Goal: Task Accomplishment & Management: Manage account settings

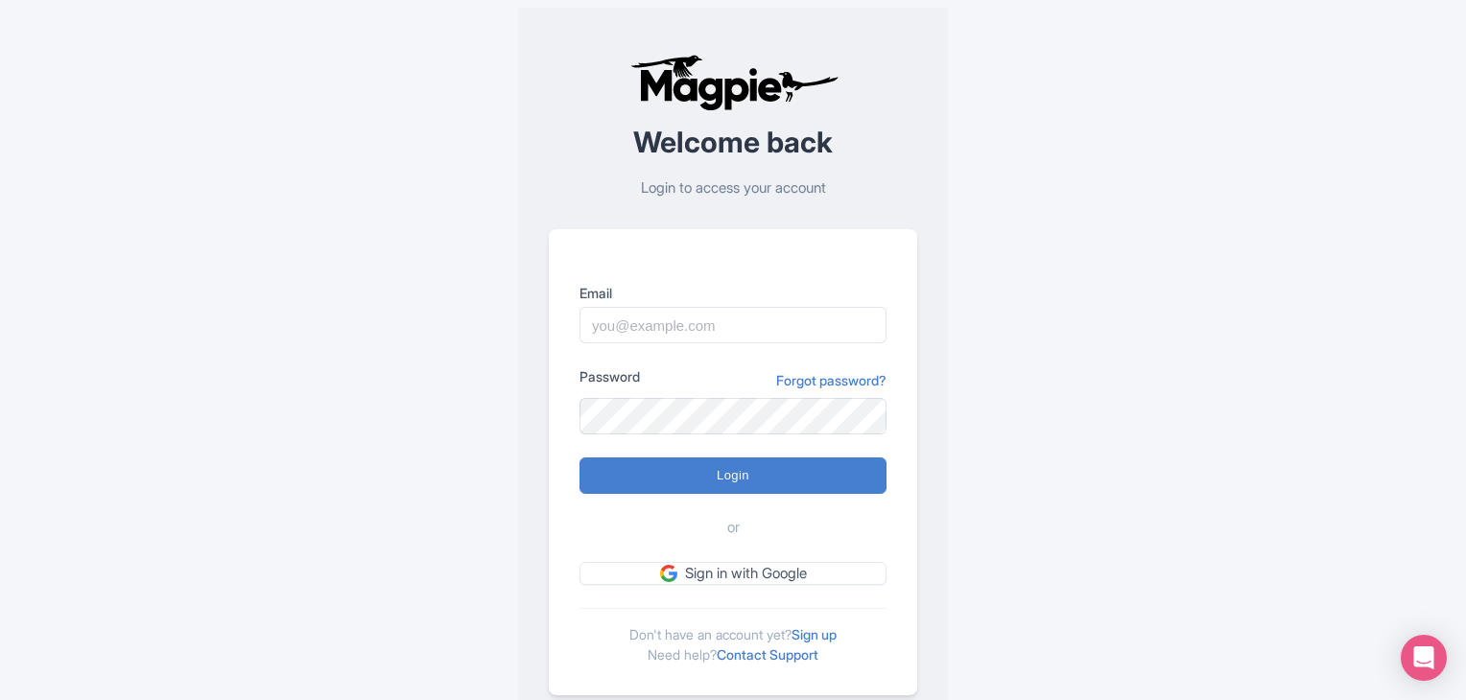
scroll to position [48, 0]
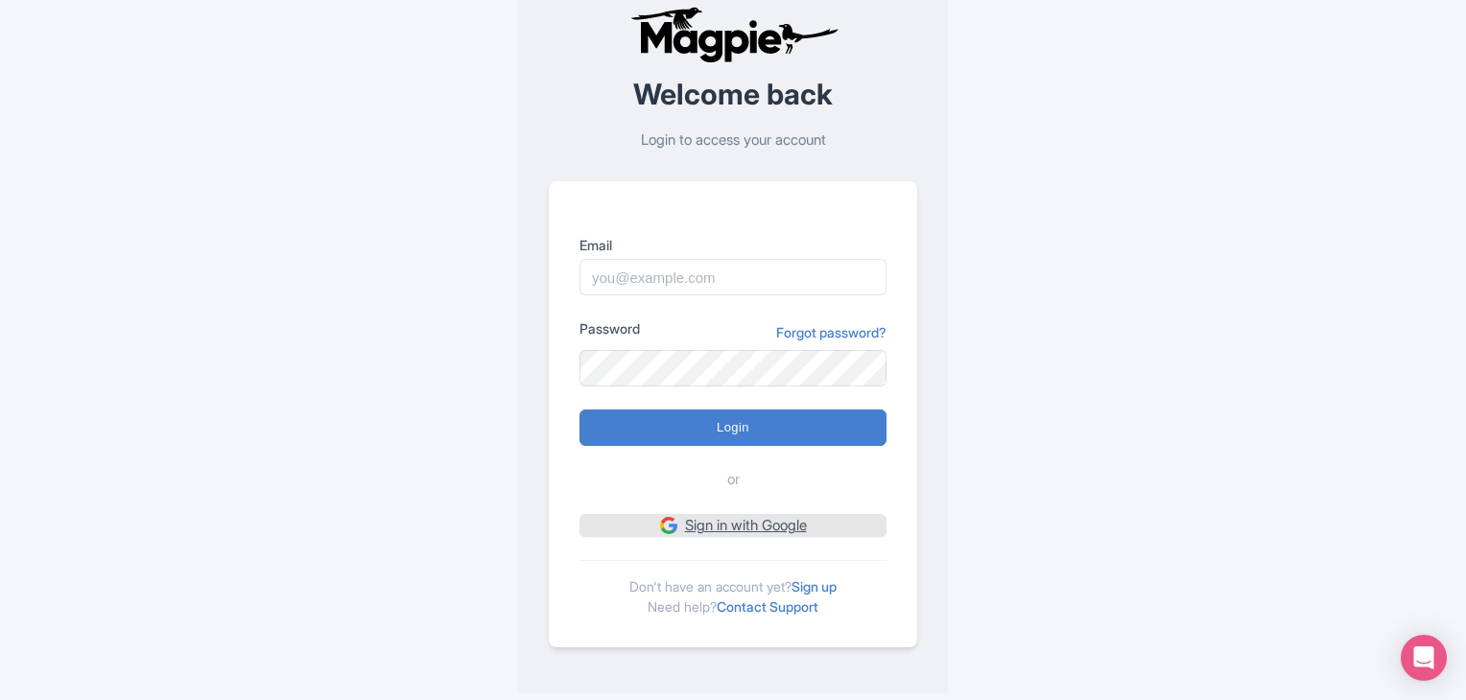
click at [660, 529] on img at bounding box center [668, 525] width 17 height 17
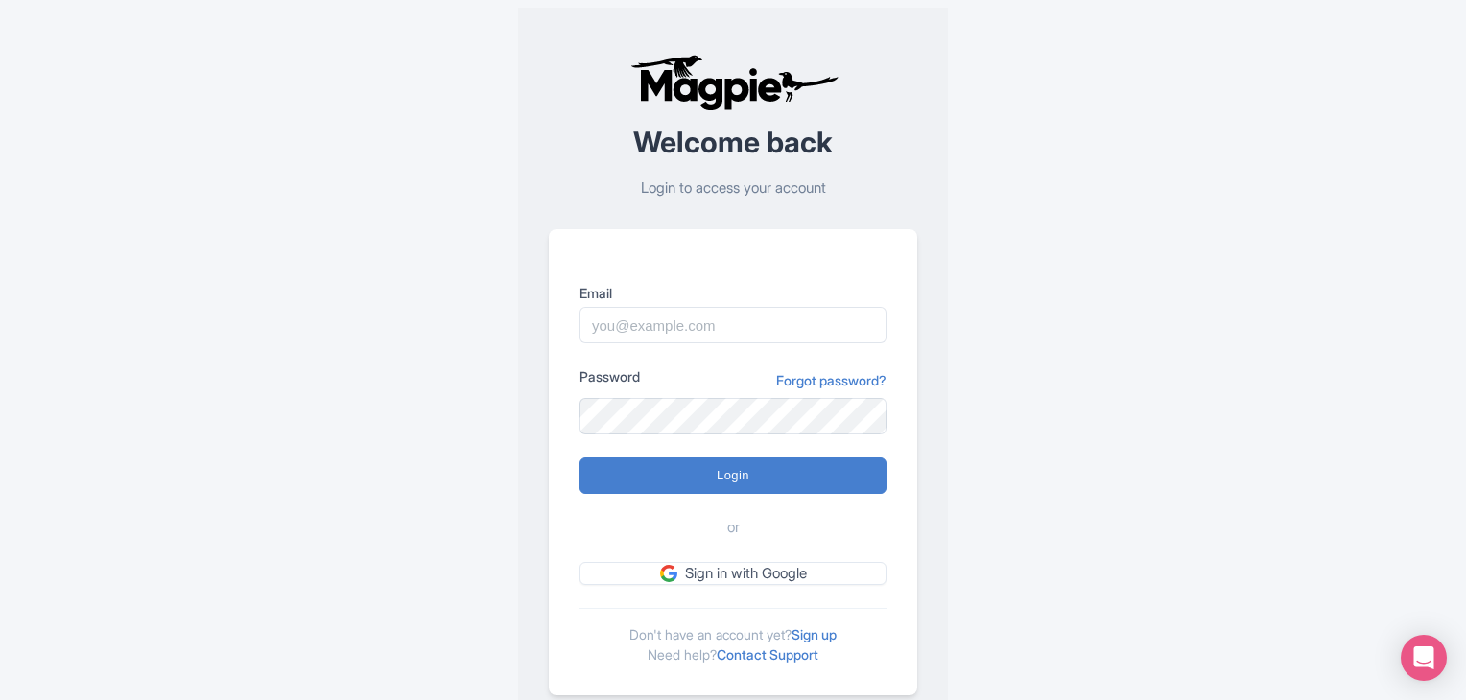
scroll to position [48, 0]
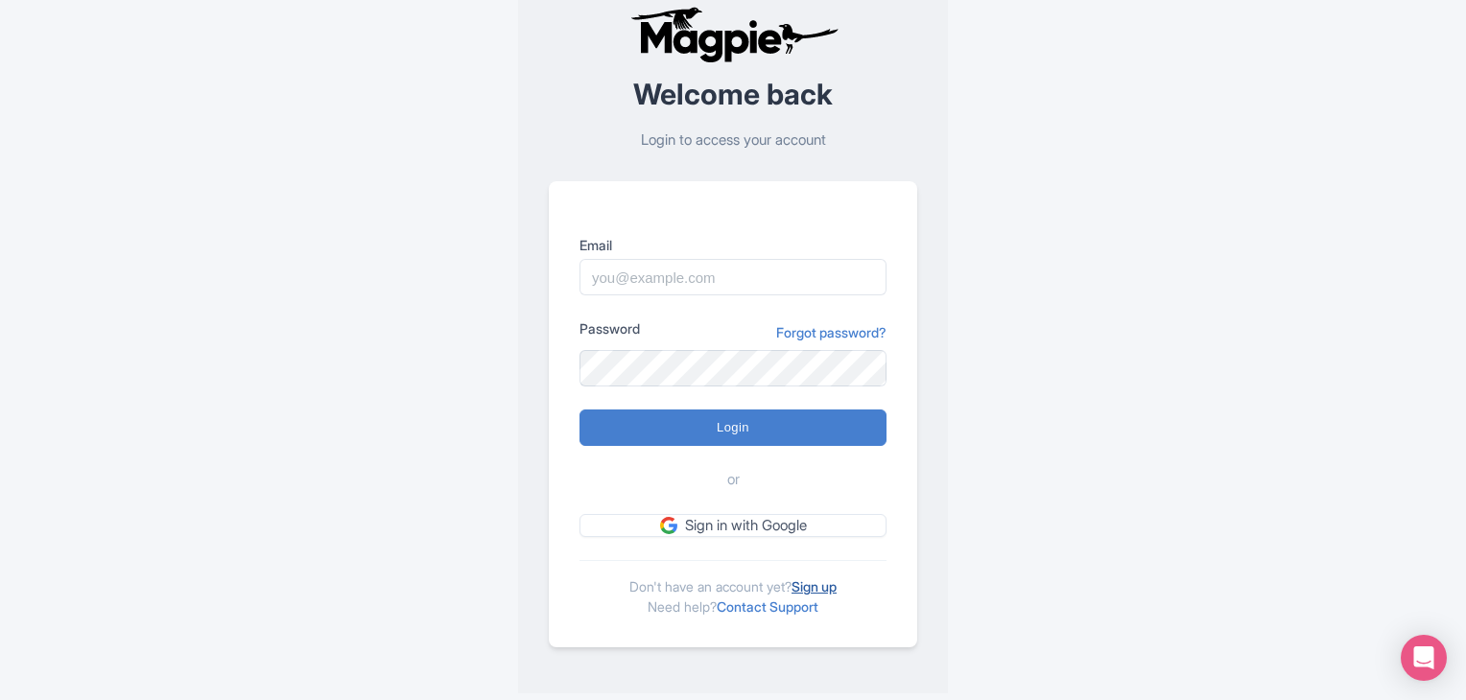
click at [822, 580] on link "Sign up" at bounding box center [813, 586] width 45 height 16
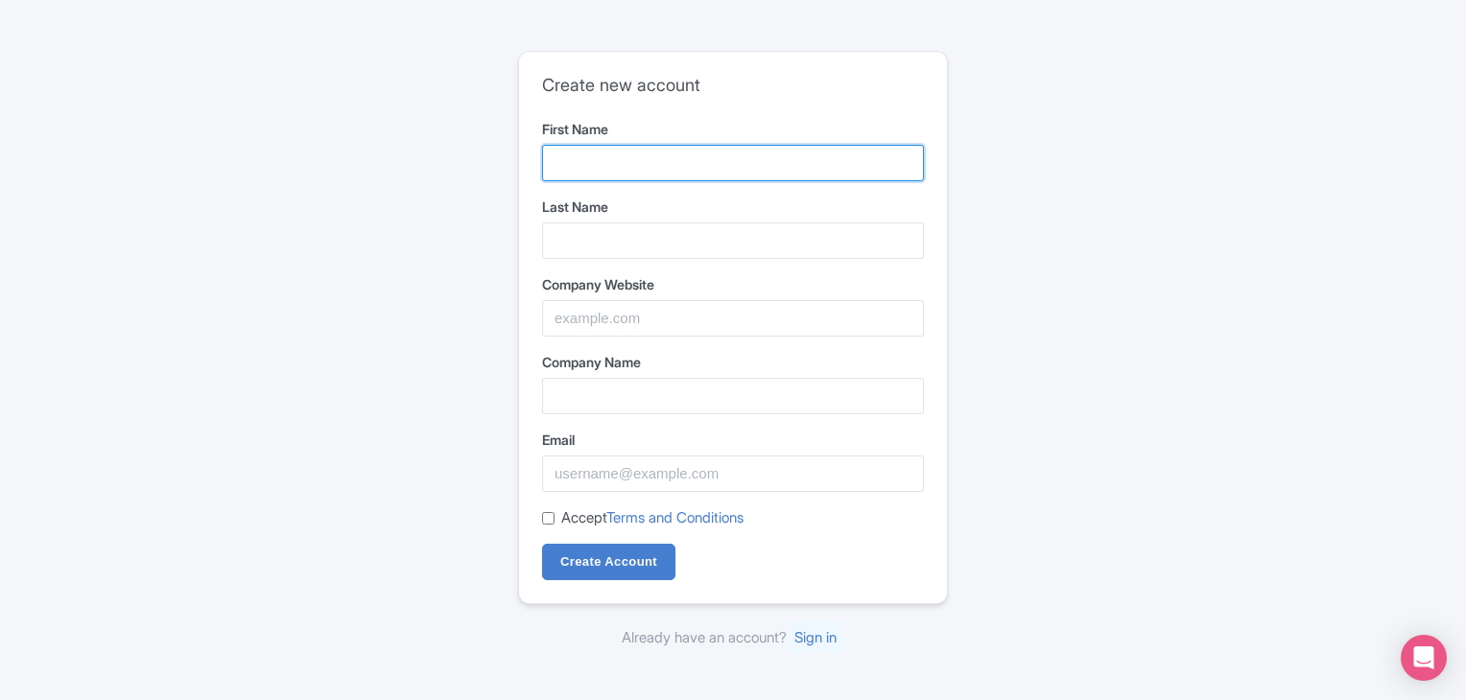
paste input "Tiaraa Hotels & Resorts"
click at [657, 153] on input "Tiaraa Hotels & Resorts" at bounding box center [733, 163] width 382 height 36
type input "Tiaraa Hotels"
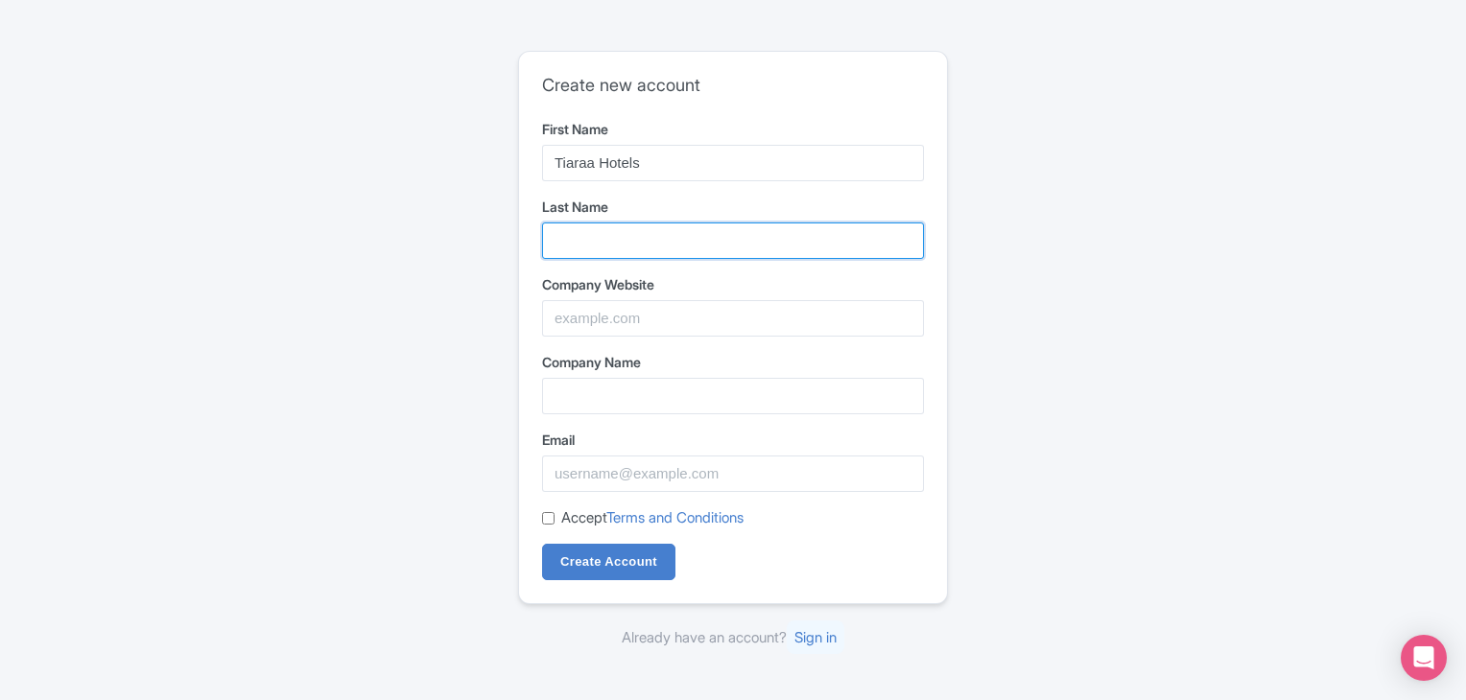
click at [579, 224] on input "Last Name" at bounding box center [733, 241] width 382 height 36
paste input "& Resorts"
type input "& Resorts"
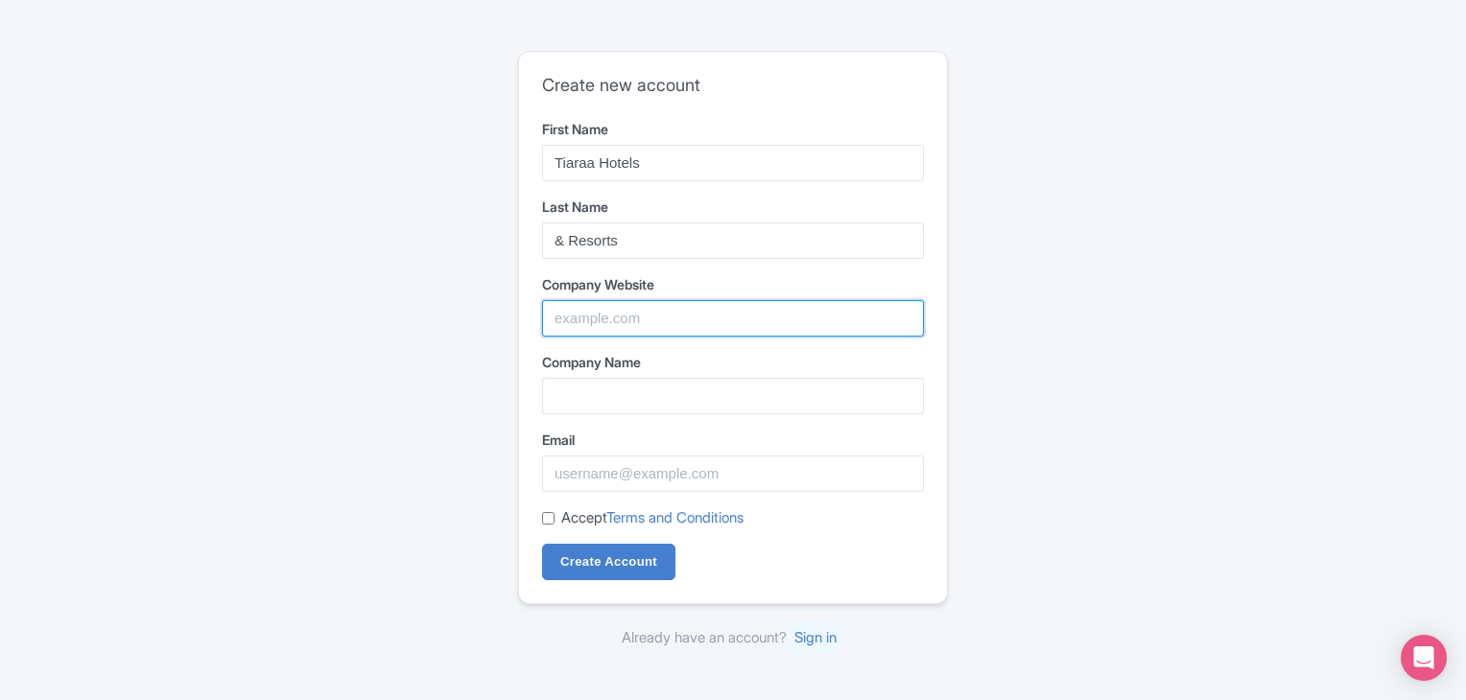
click at [674, 327] on input "Company Website" at bounding box center [733, 318] width 382 height 36
paste input "https://www.tiaraahotels.com/"
type input "https://www.tiaraahotels.com/"
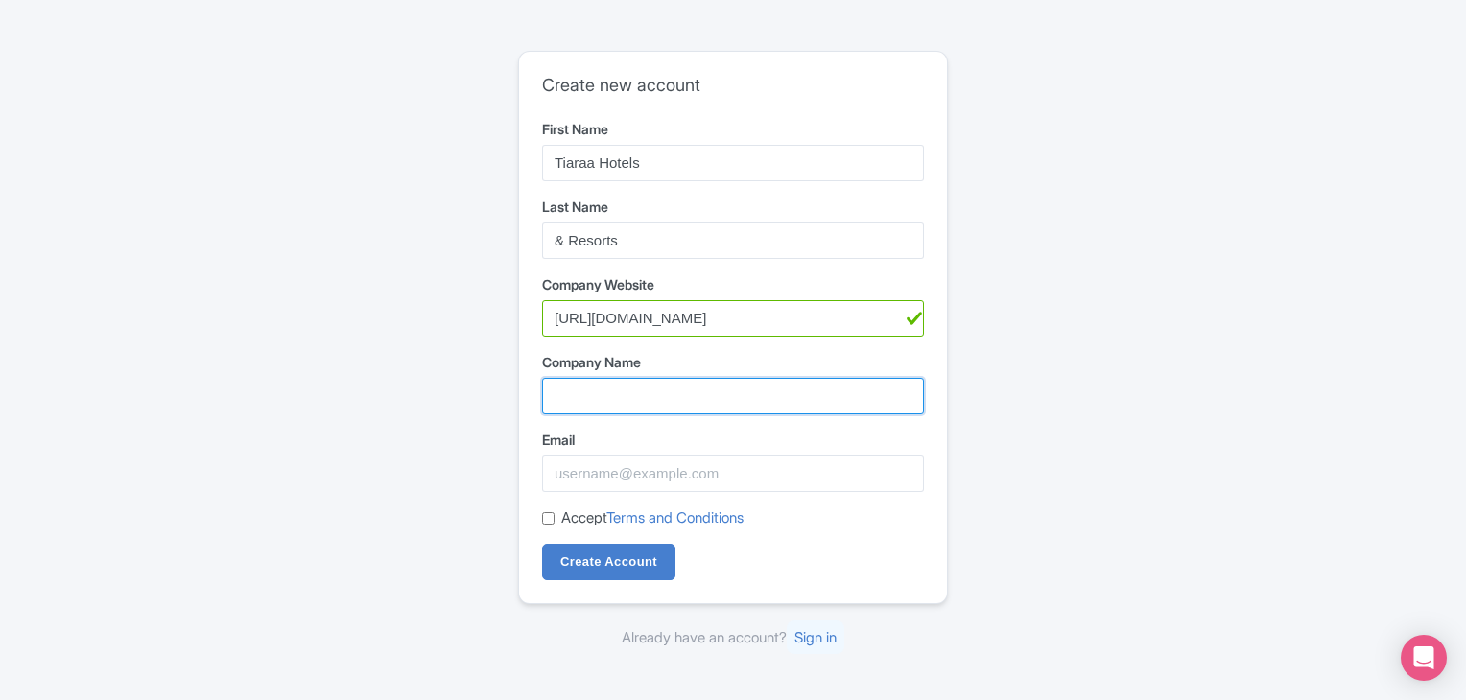
paste input "Tiaraa Hotels & Resorts"
click at [593, 383] on input "Tiaraa Hotels & Resorts" at bounding box center [733, 396] width 382 height 36
type input "Tiaraa Hotels & Resorts"
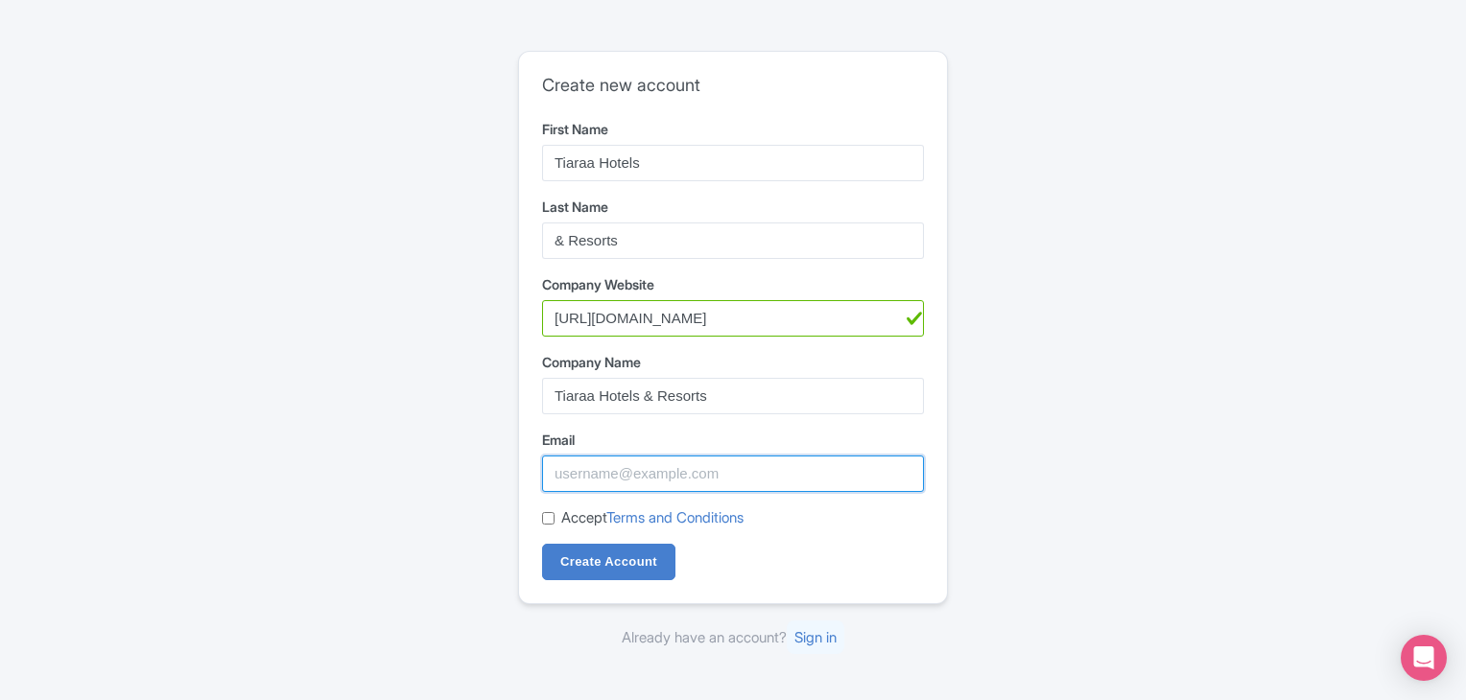
paste input "[EMAIL_ADDRESS][DOMAIN_NAME]"
click at [601, 474] on input "[EMAIL_ADDRESS][DOMAIN_NAME]" at bounding box center [733, 474] width 382 height 36
type input "[EMAIL_ADDRESS][DOMAIN_NAME]"
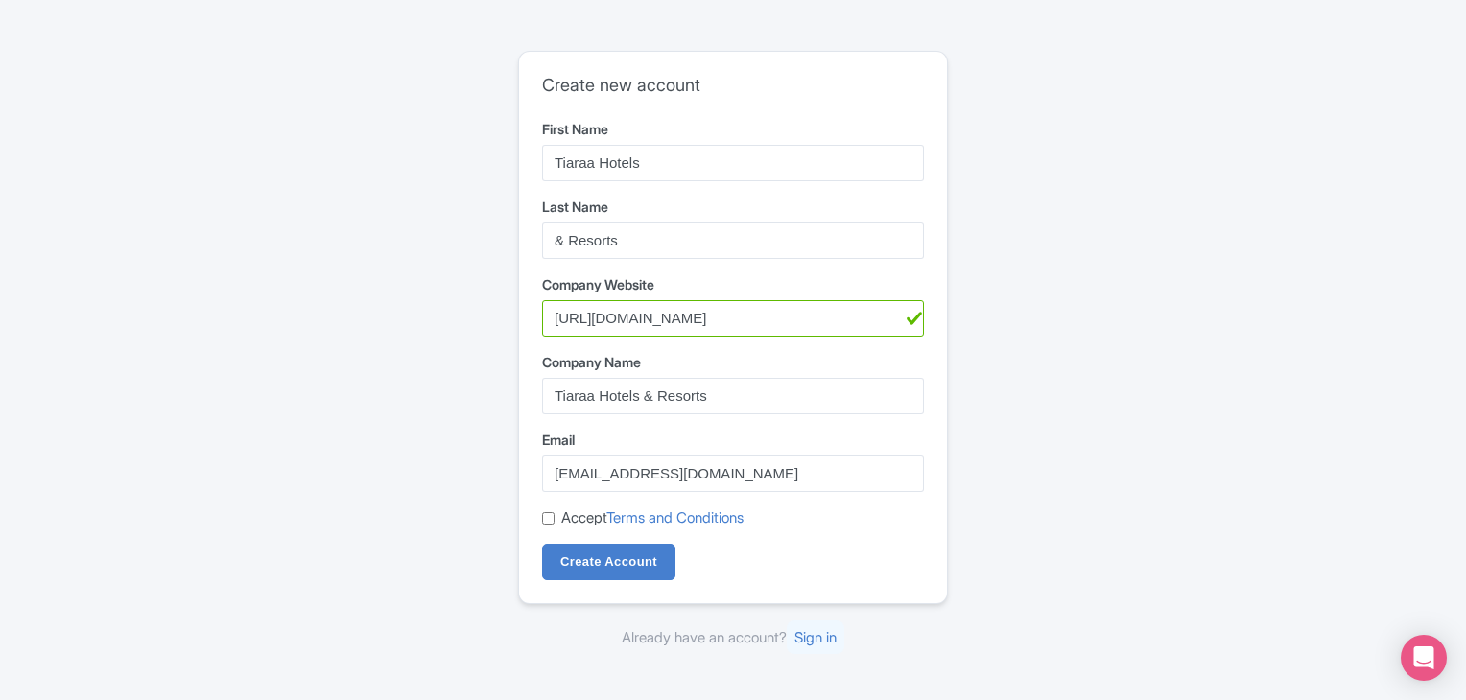
click at [551, 516] on input "Accept Terms and Conditions" at bounding box center [548, 518] width 12 height 12
checkbox input "true"
click at [579, 559] on input "Create Account" at bounding box center [608, 562] width 133 height 36
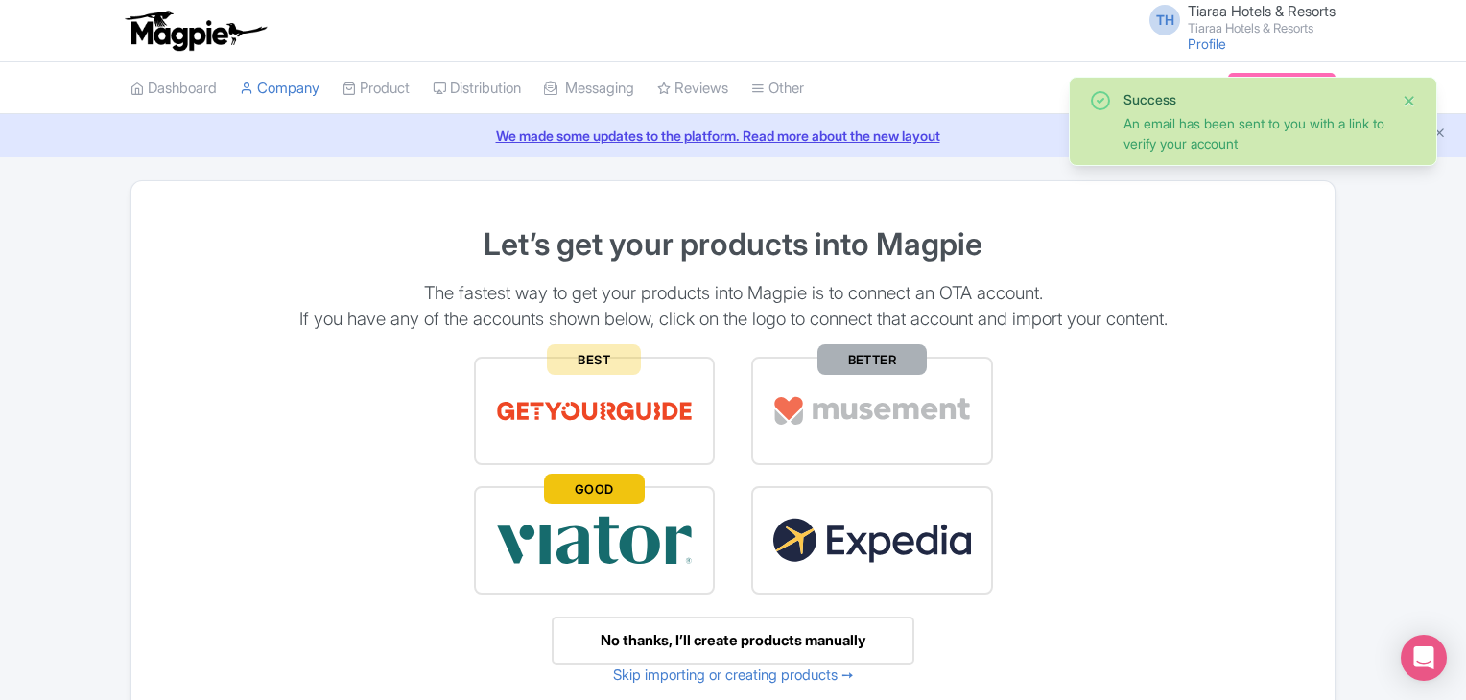
click at [1412, 91] on button "Close" at bounding box center [1409, 100] width 15 height 23
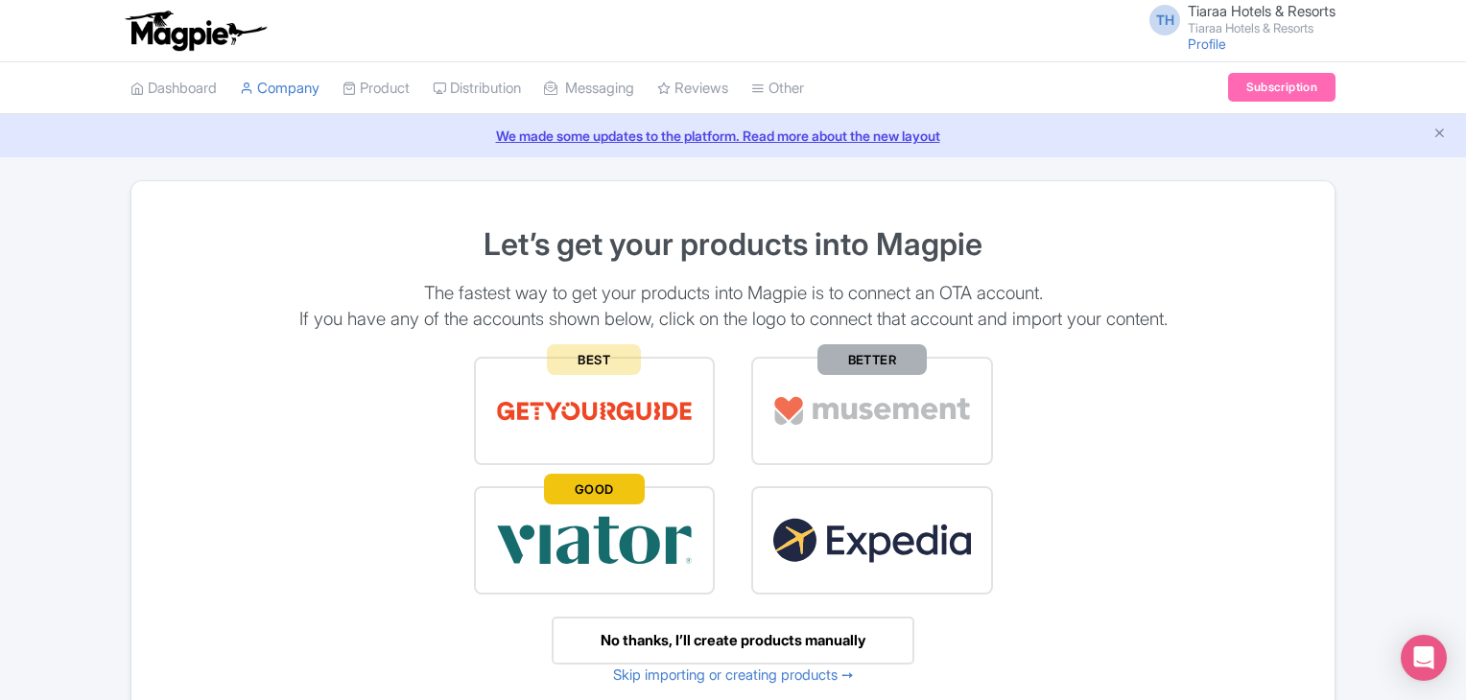
click at [1214, 16] on span "Tiaraa Hotels & Resorts" at bounding box center [1262, 11] width 148 height 18
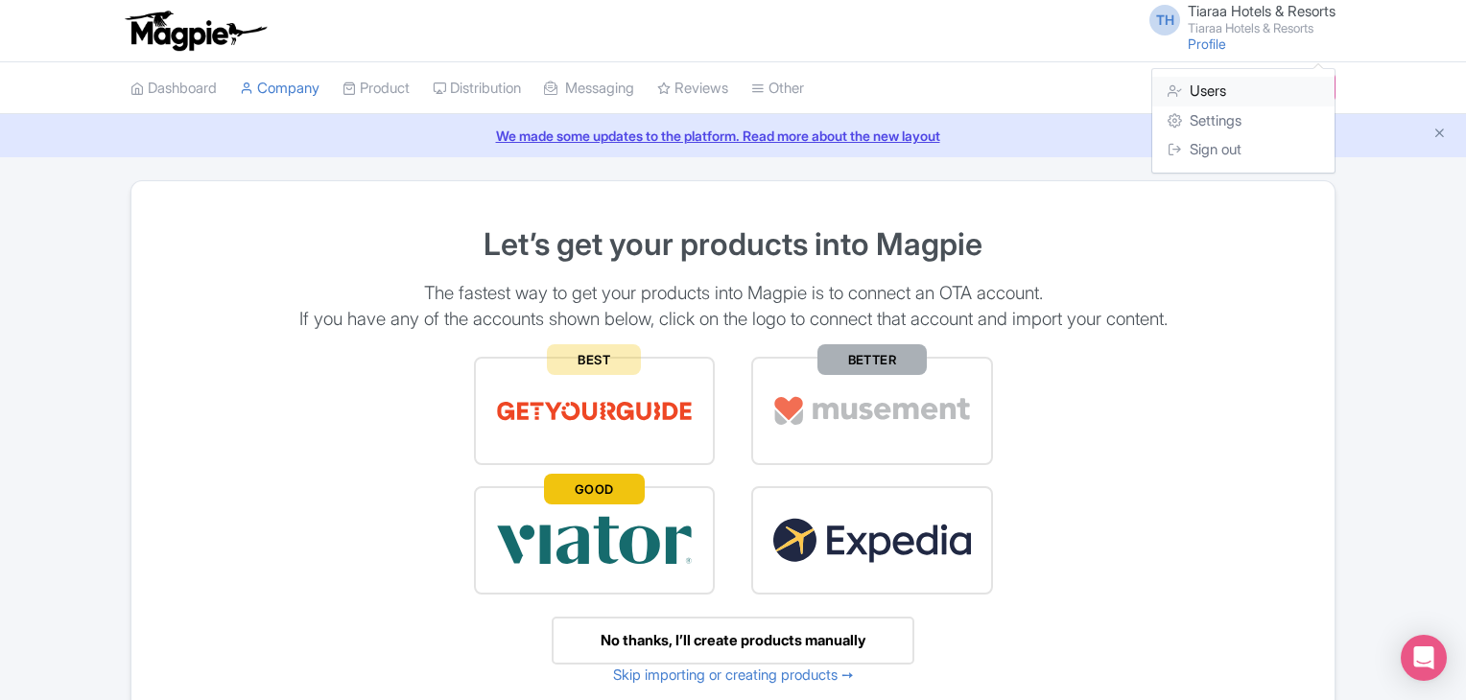
click at [1200, 92] on link "Users" at bounding box center [1243, 92] width 182 height 30
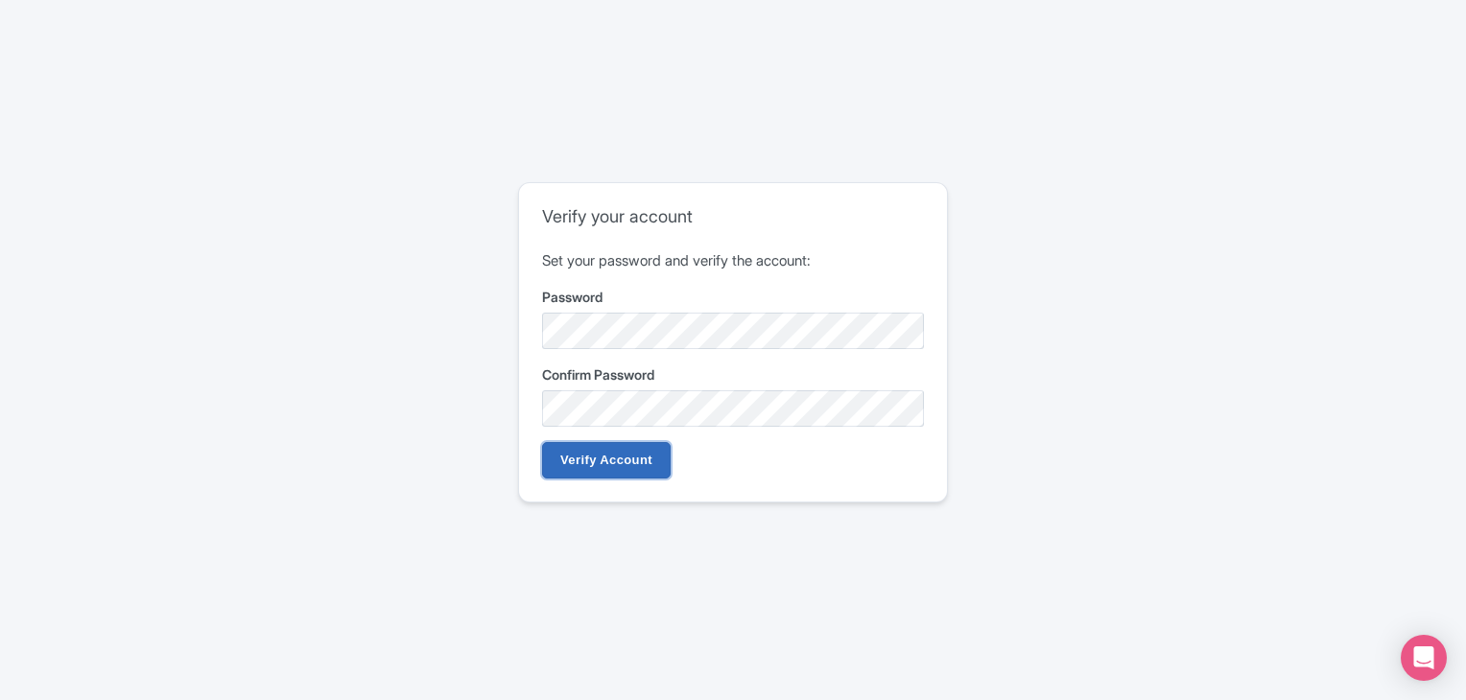
click at [602, 461] on input "Verify Account" at bounding box center [606, 460] width 129 height 36
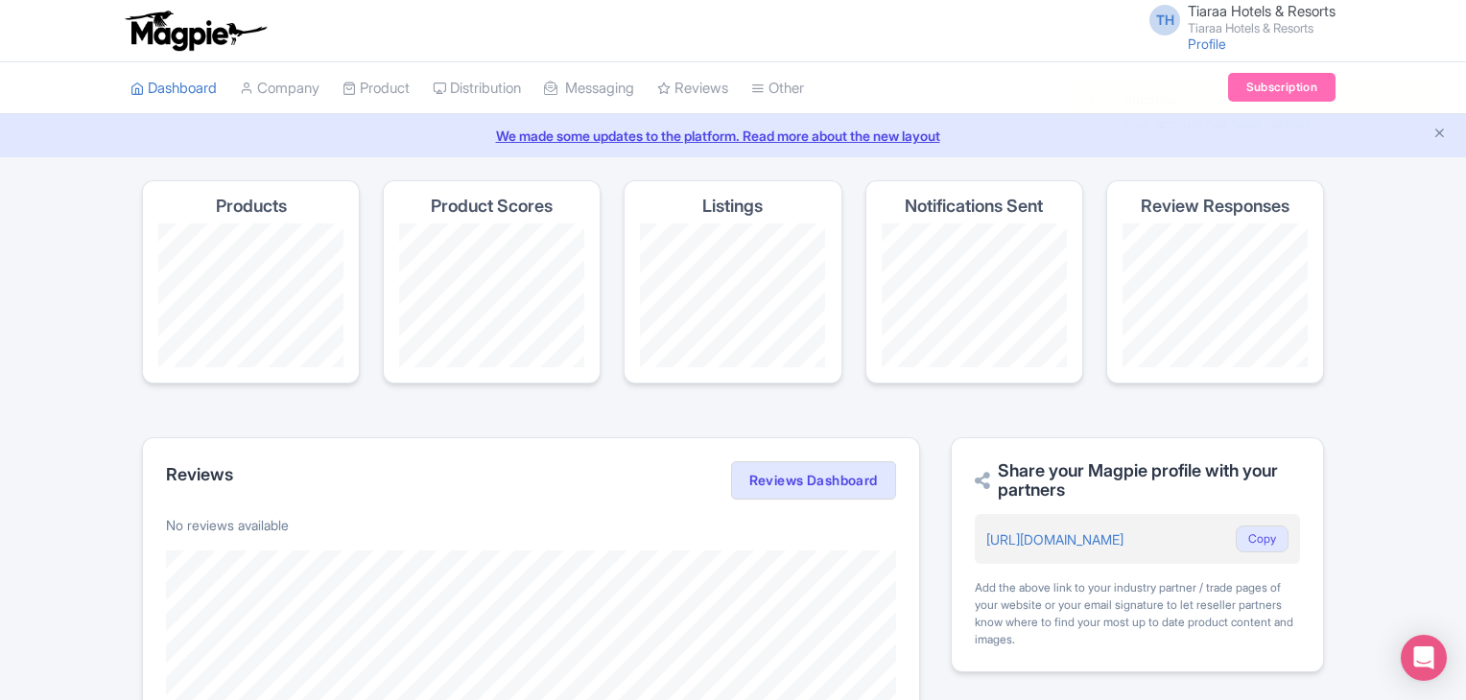
click at [1215, 25] on small "Tiaraa Hotels & Resorts" at bounding box center [1262, 28] width 148 height 12
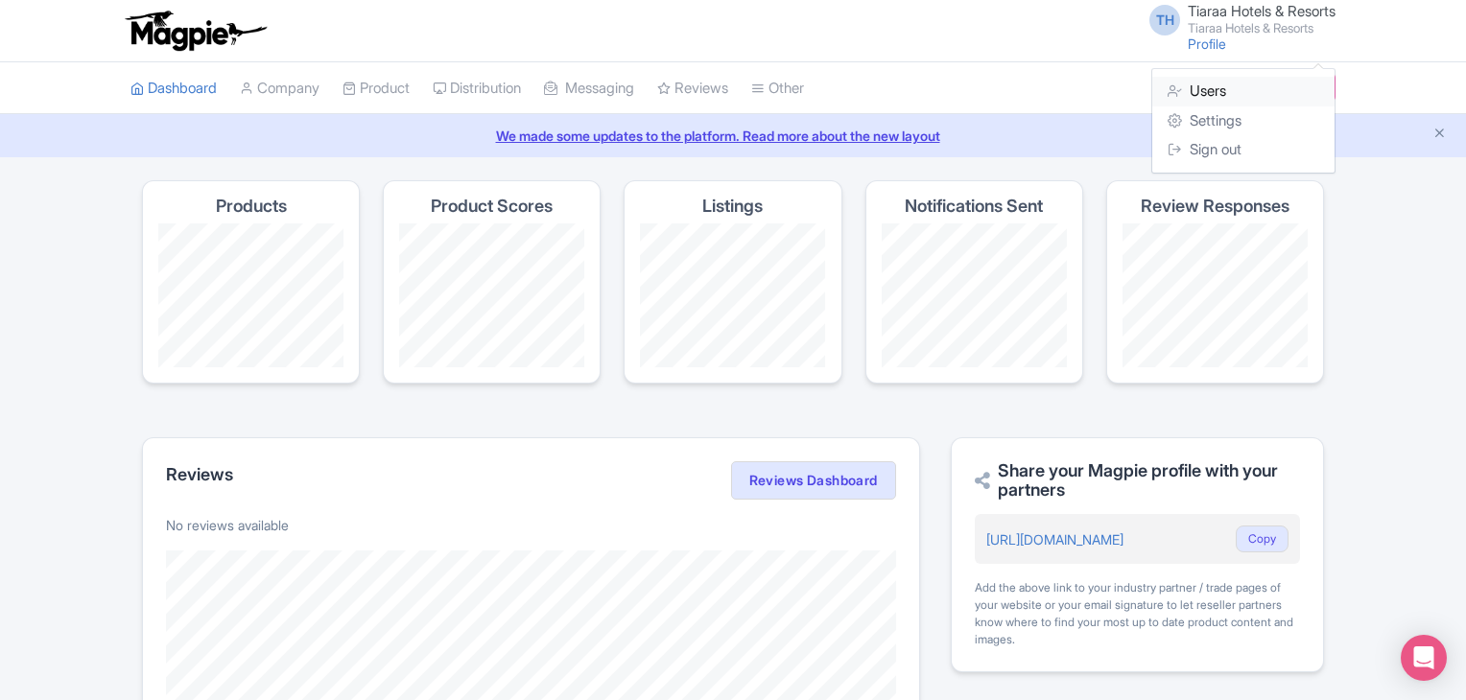
click at [1219, 101] on link "Users" at bounding box center [1243, 92] width 182 height 30
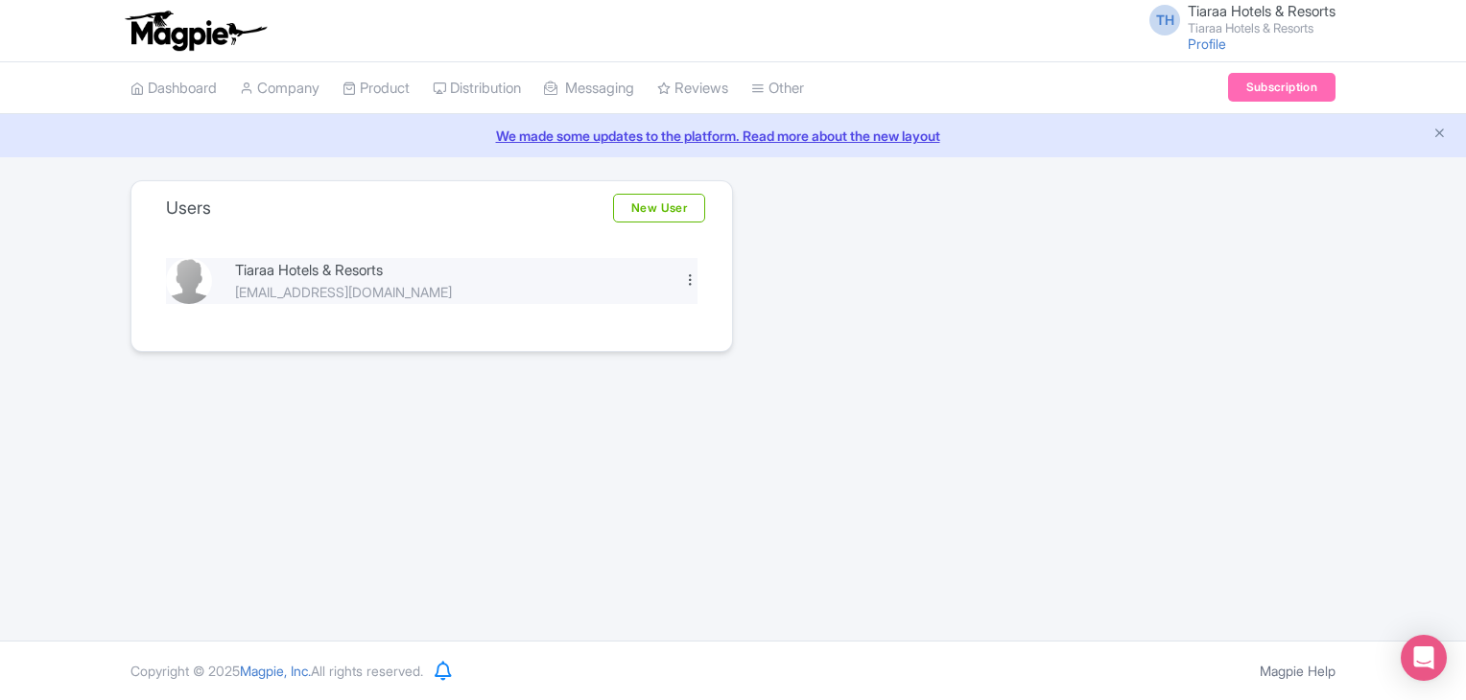
click at [689, 283] on div at bounding box center [690, 279] width 14 height 14
click at [572, 315] on link "Edit" at bounding box center [605, 312] width 182 height 30
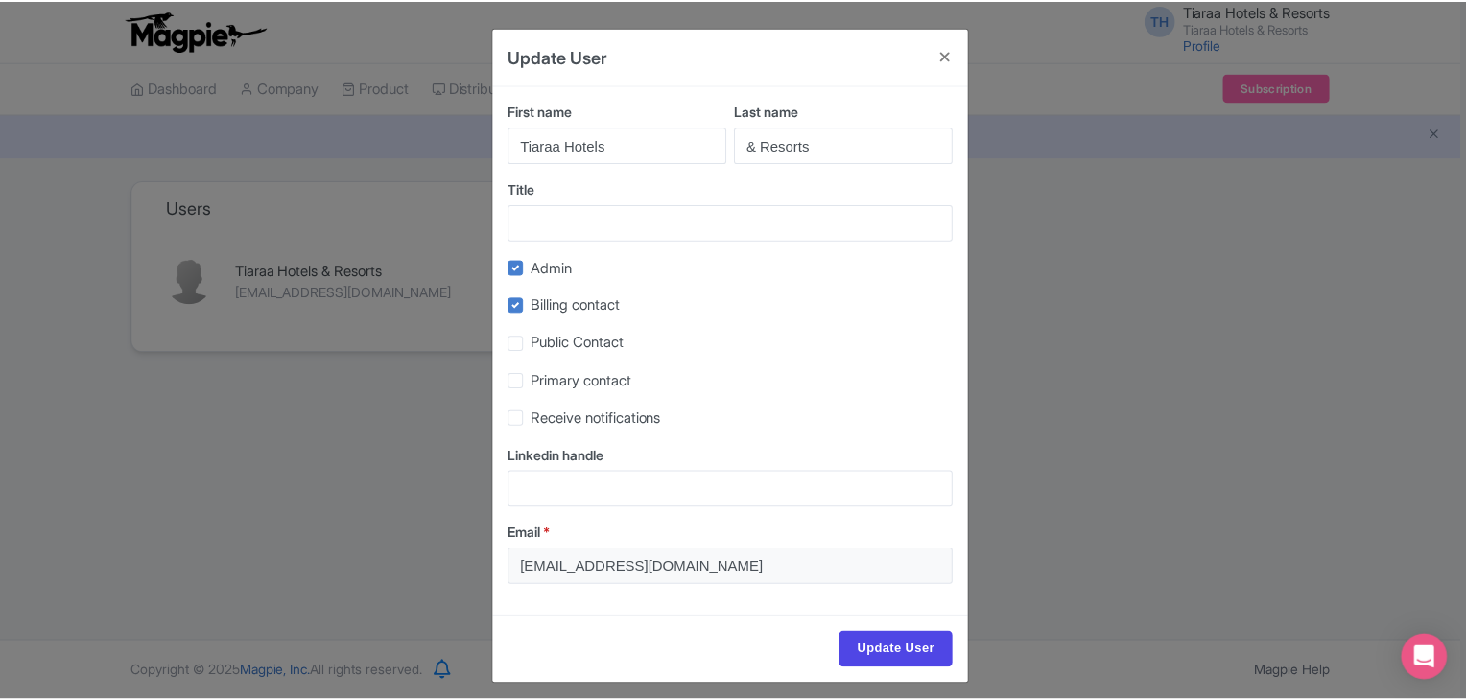
scroll to position [10, 0]
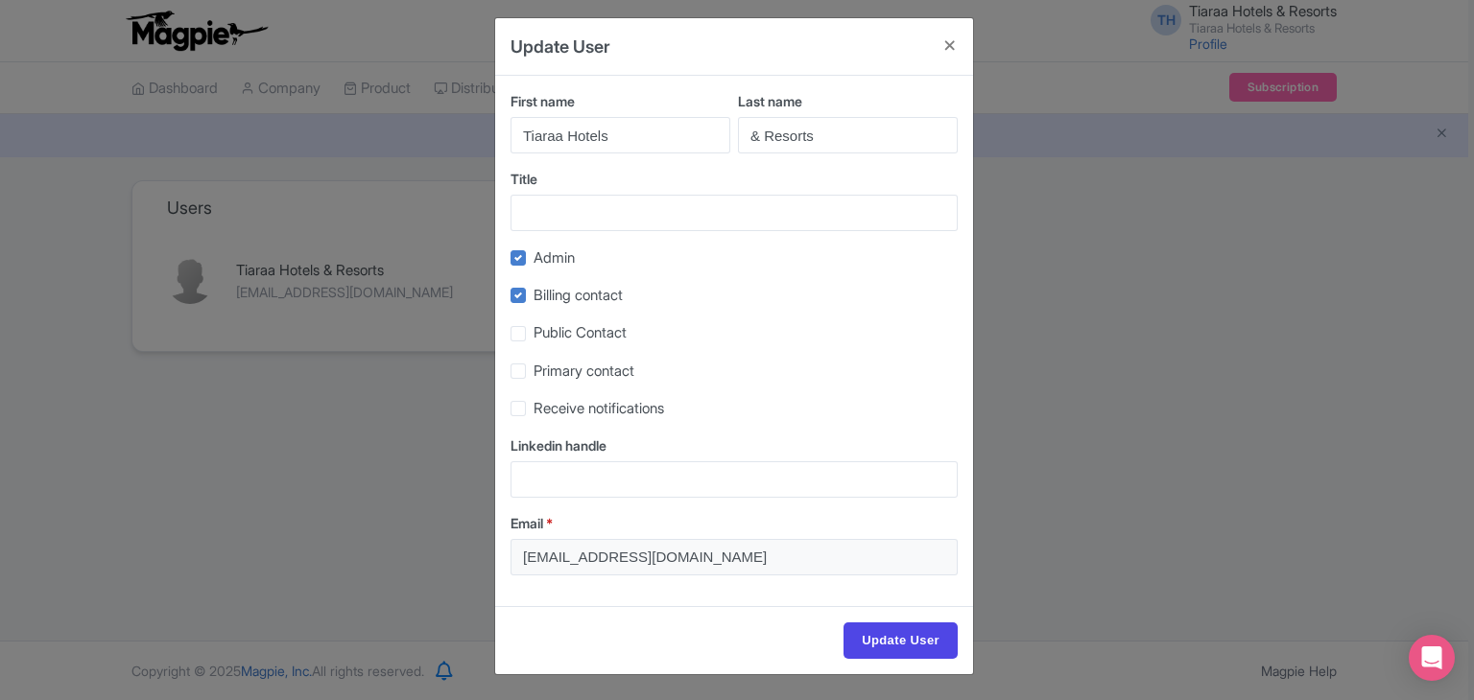
click at [995, 243] on div "Update User First name Tiaraa Hotels Last name & Resorts Title Admin Billing co…" at bounding box center [737, 350] width 1474 height 700
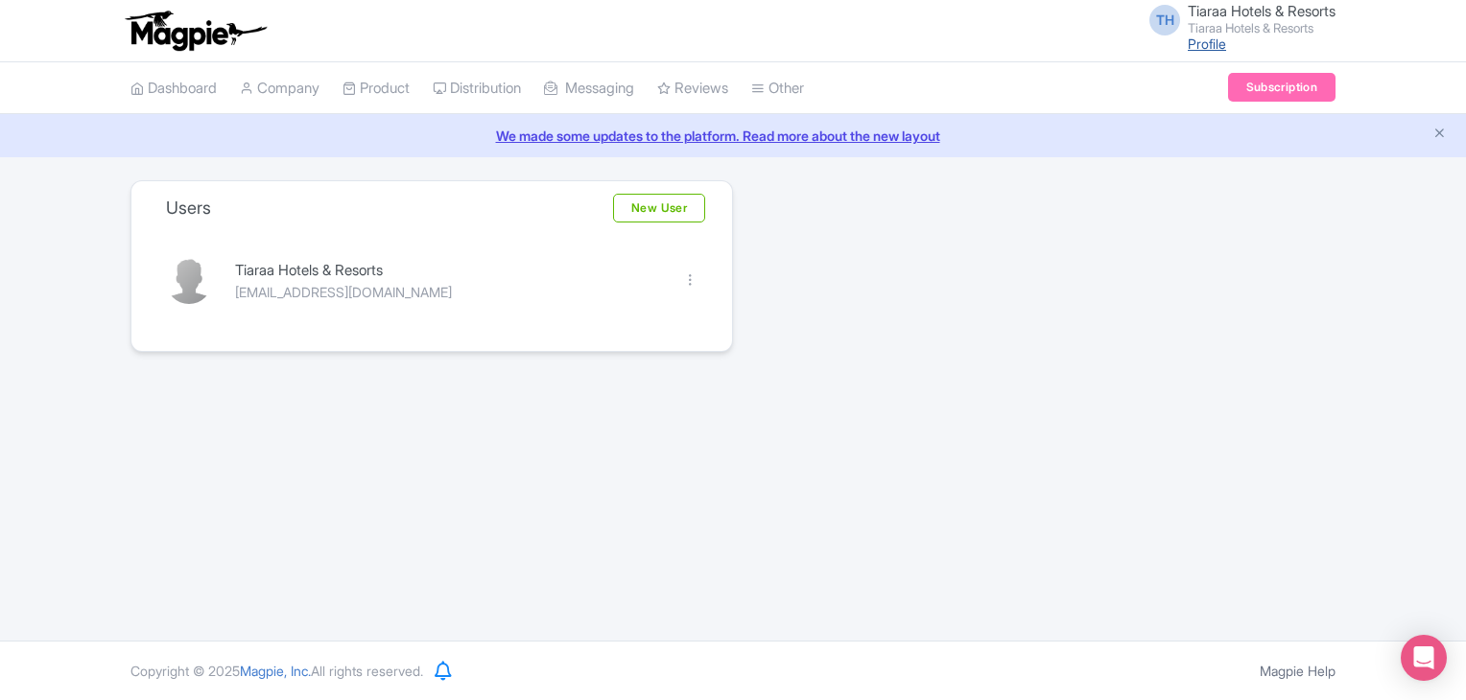
click at [1201, 38] on link "Profile" at bounding box center [1207, 43] width 38 height 16
click at [1227, 19] on span "Tiaraa Hotels & Resorts" at bounding box center [1262, 11] width 148 height 18
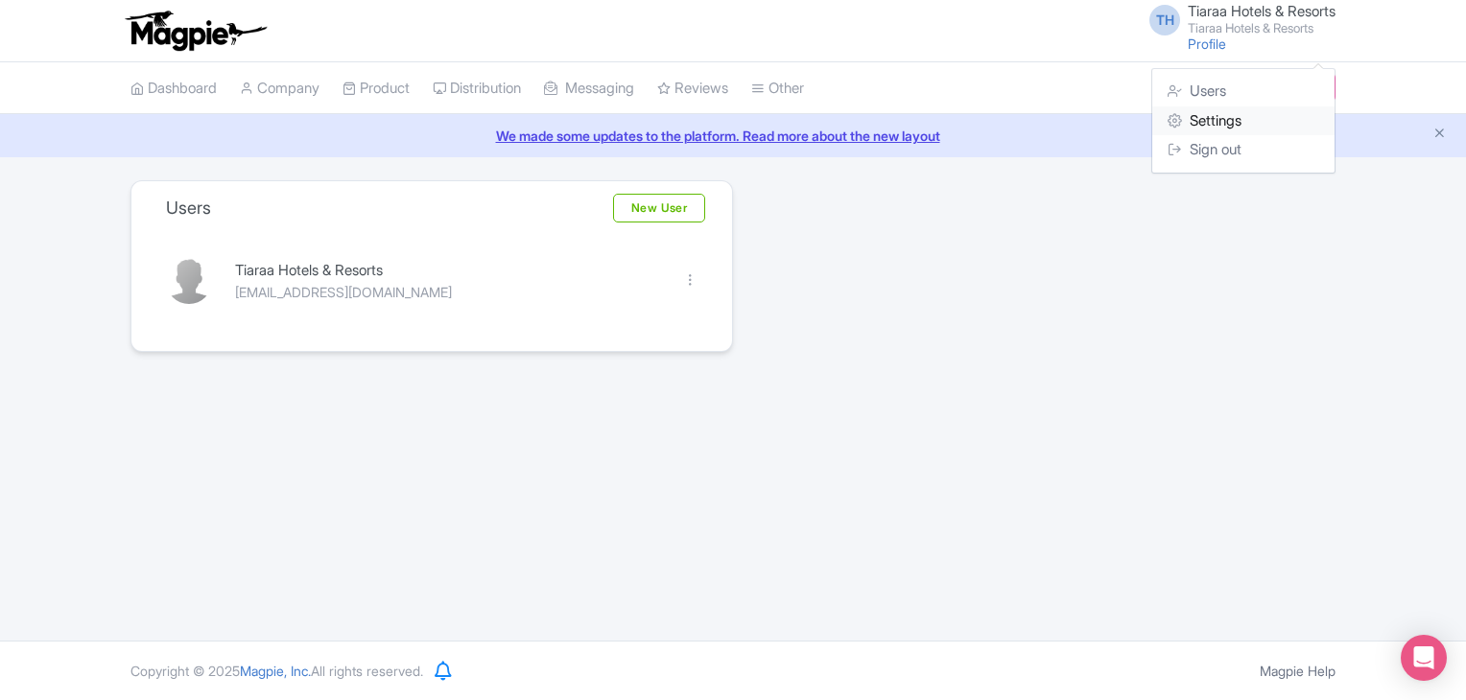
click at [1231, 121] on link "Settings" at bounding box center [1243, 121] width 182 height 30
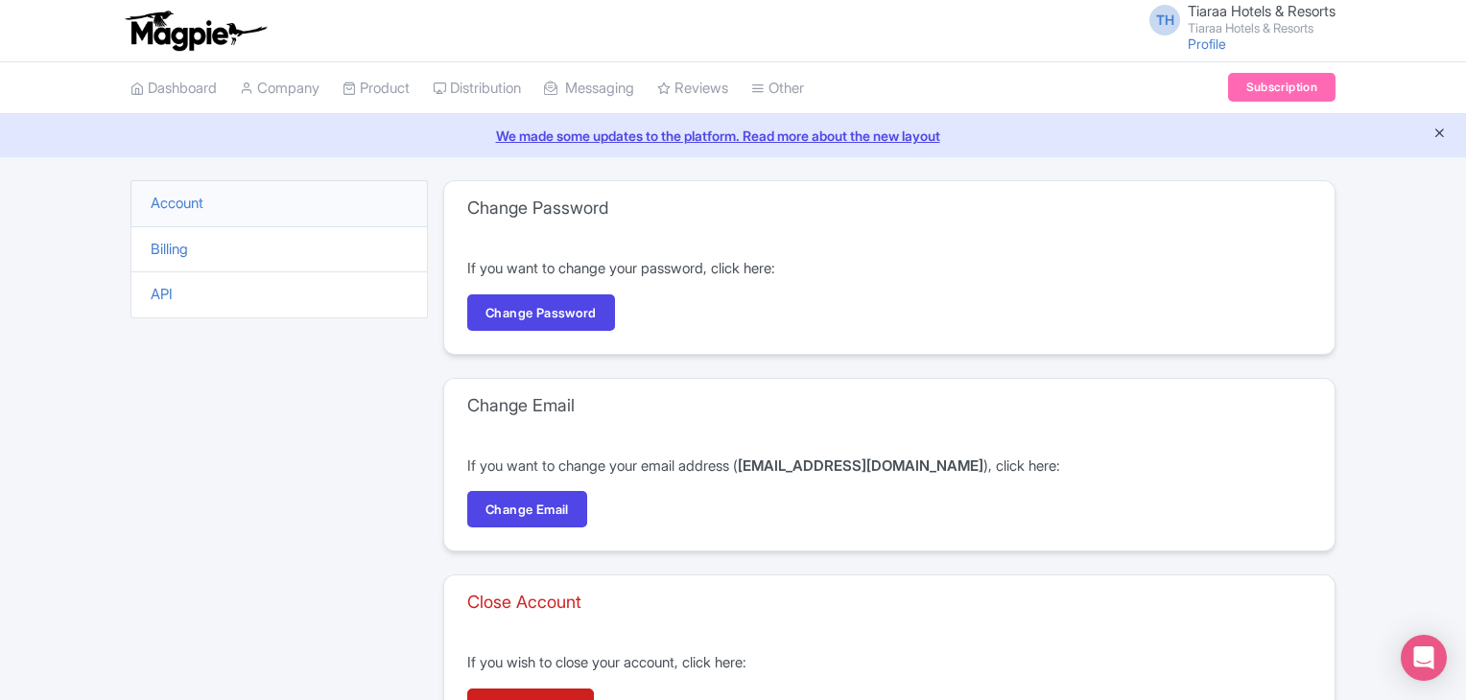
click at [1443, 135] on icon "Close announcement" at bounding box center [1439, 133] width 14 height 14
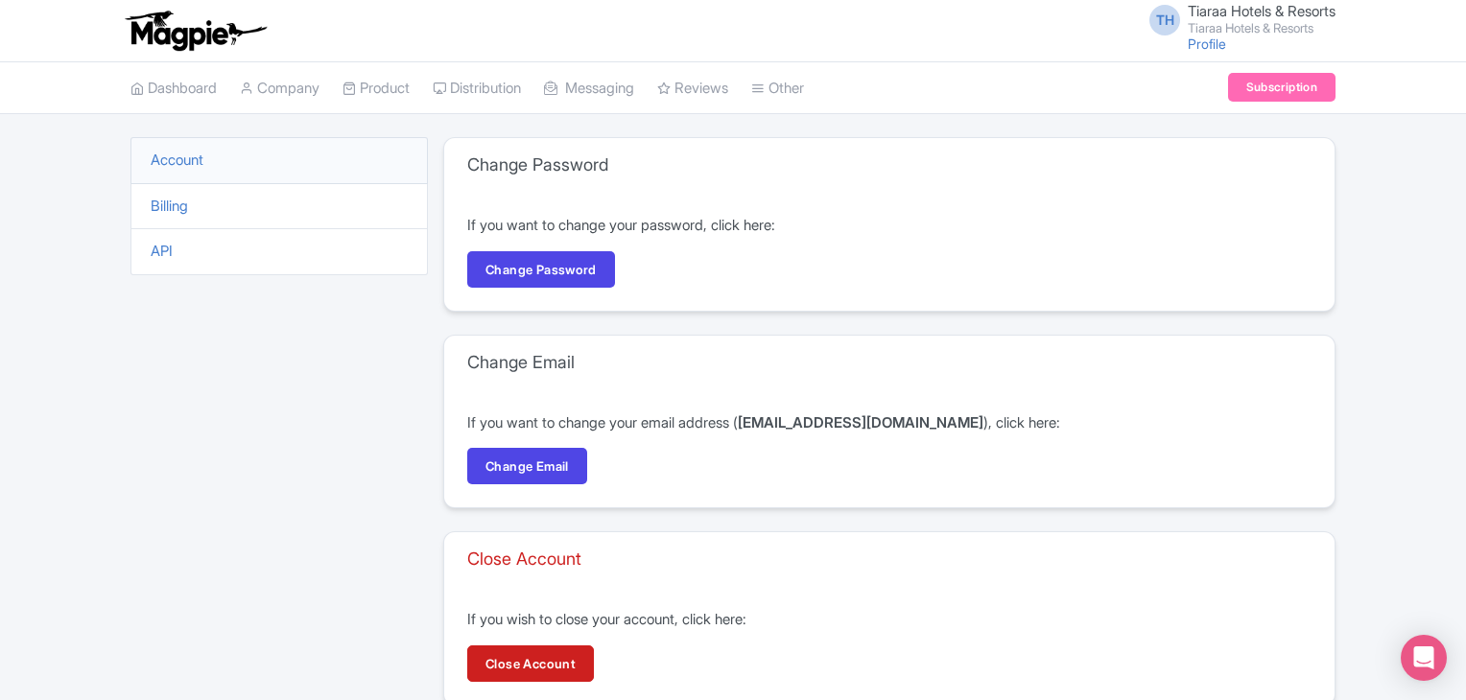
click at [1230, 36] on div "TH Tiaraa Hotels & Resorts Tiaraa Hotels & Resorts Profile Users Settings Sign …" at bounding box center [1237, 30] width 198 height 53
click at [1226, 25] on small "Tiaraa Hotels & Resorts" at bounding box center [1262, 28] width 148 height 12
click at [1221, 130] on link "Settings" at bounding box center [1243, 121] width 182 height 30
click at [276, 81] on link "Company" at bounding box center [280, 88] width 80 height 53
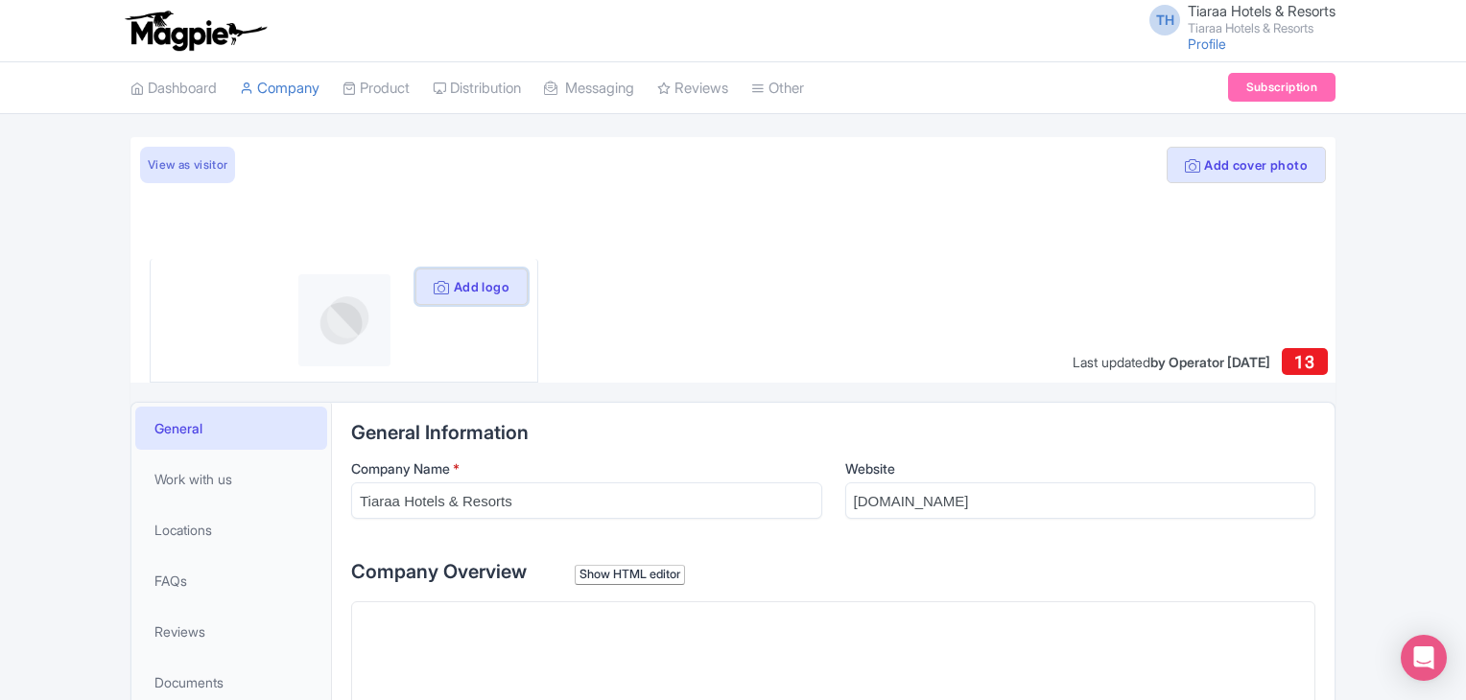
click at [481, 283] on button "Add logo" at bounding box center [471, 287] width 112 height 36
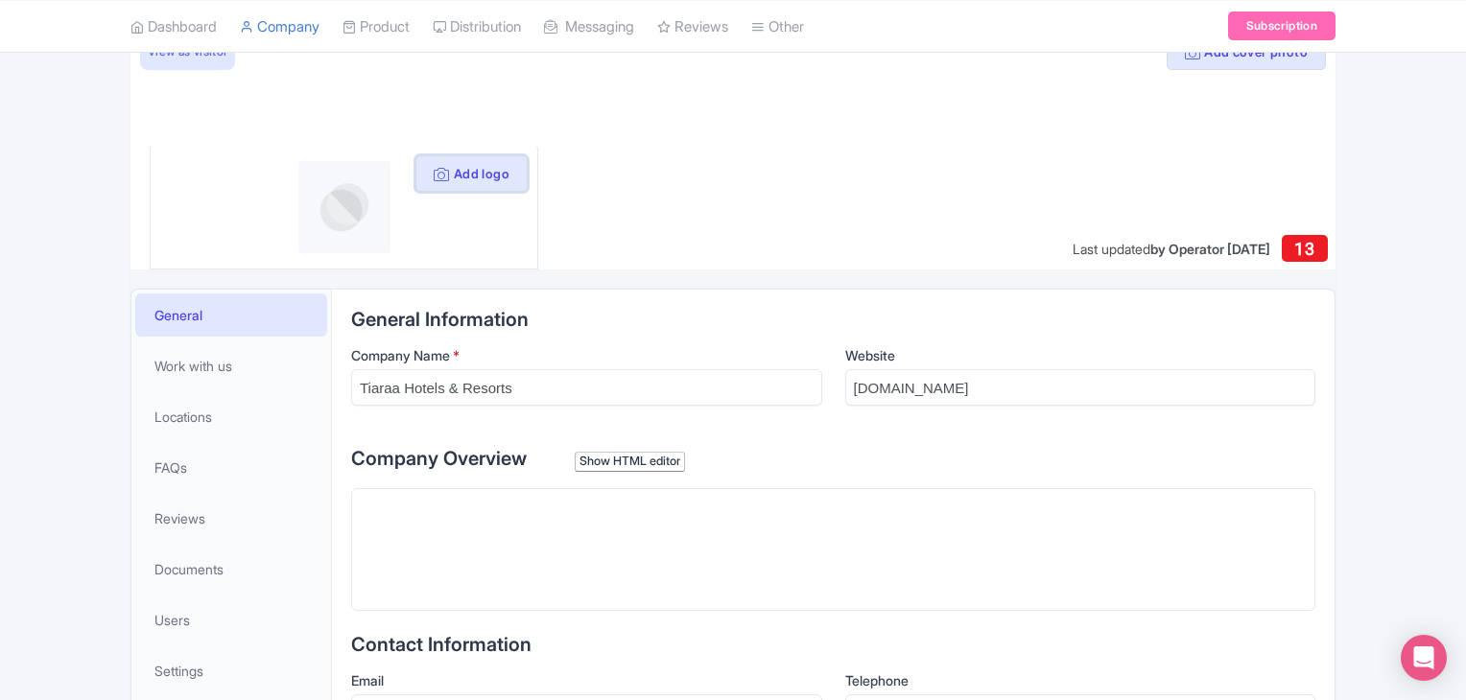
scroll to position [90, 0]
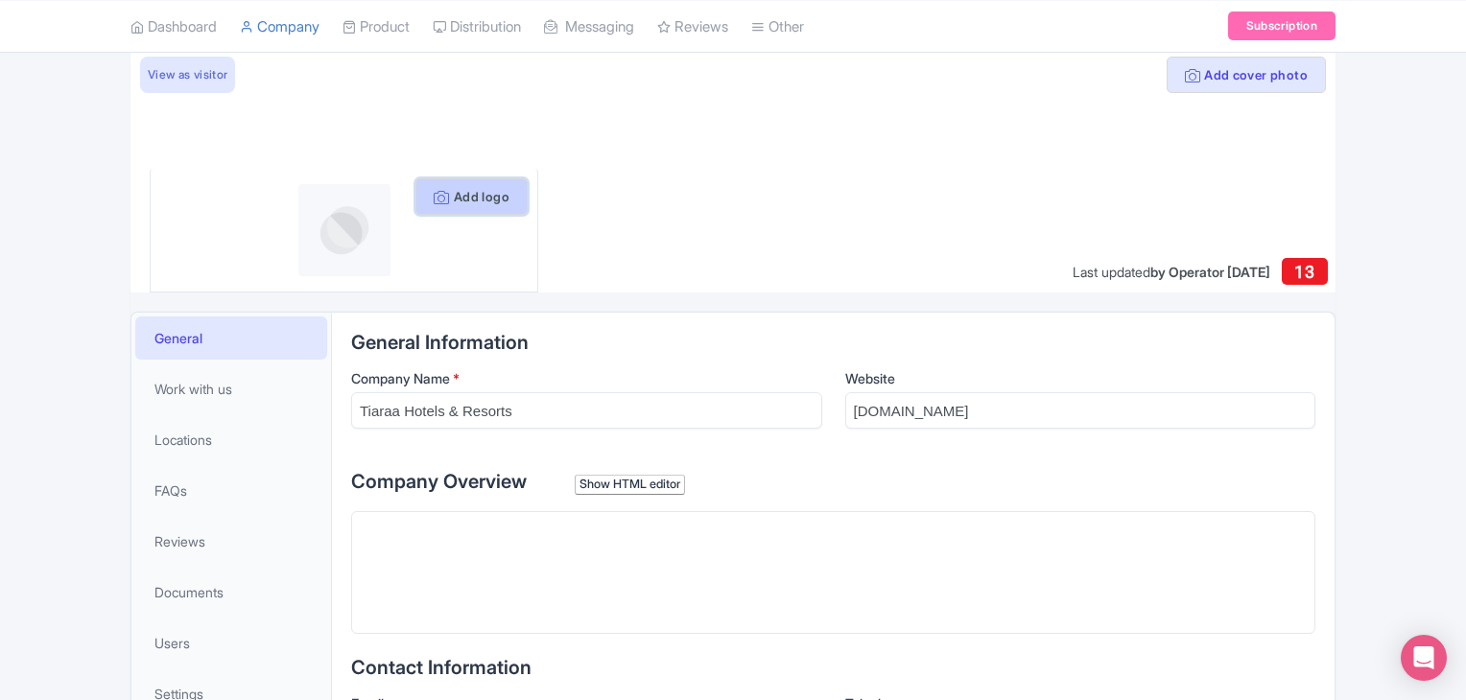
click at [466, 202] on button "Add logo" at bounding box center [471, 196] width 112 height 36
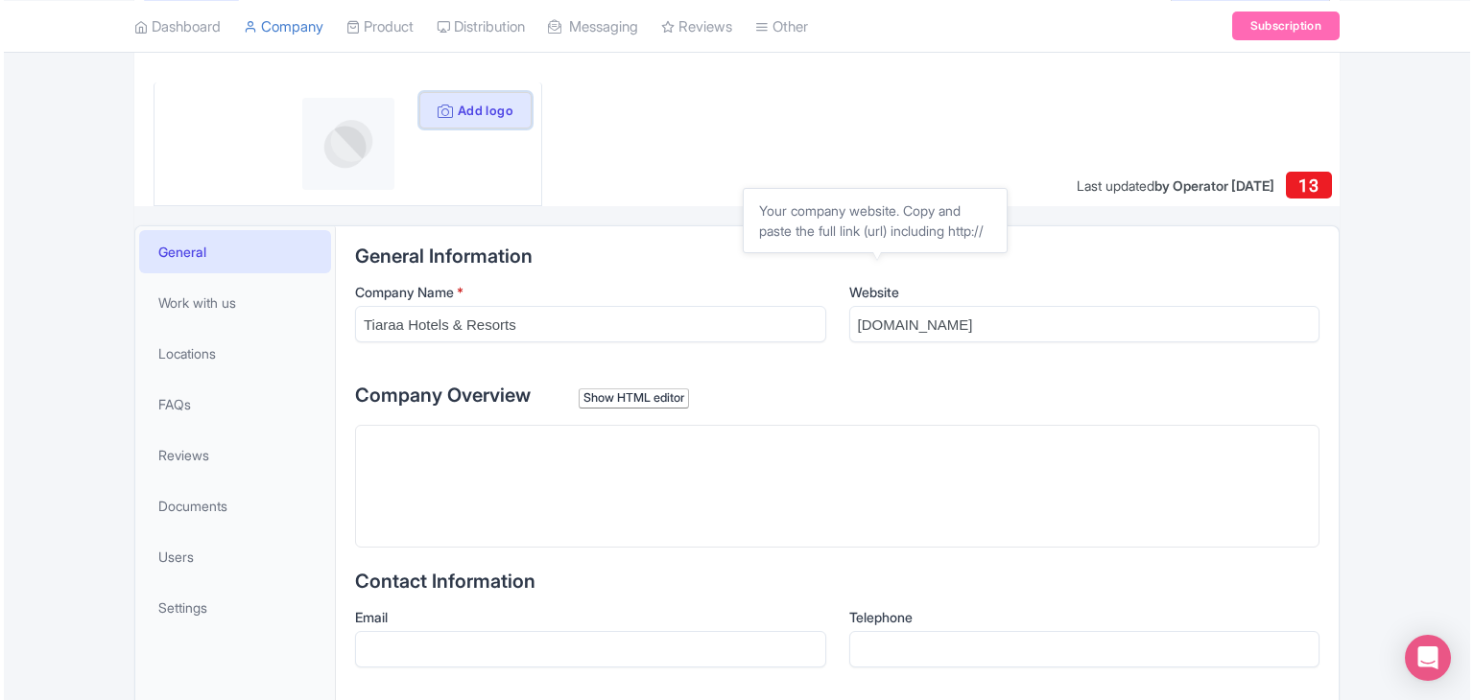
scroll to position [203, 0]
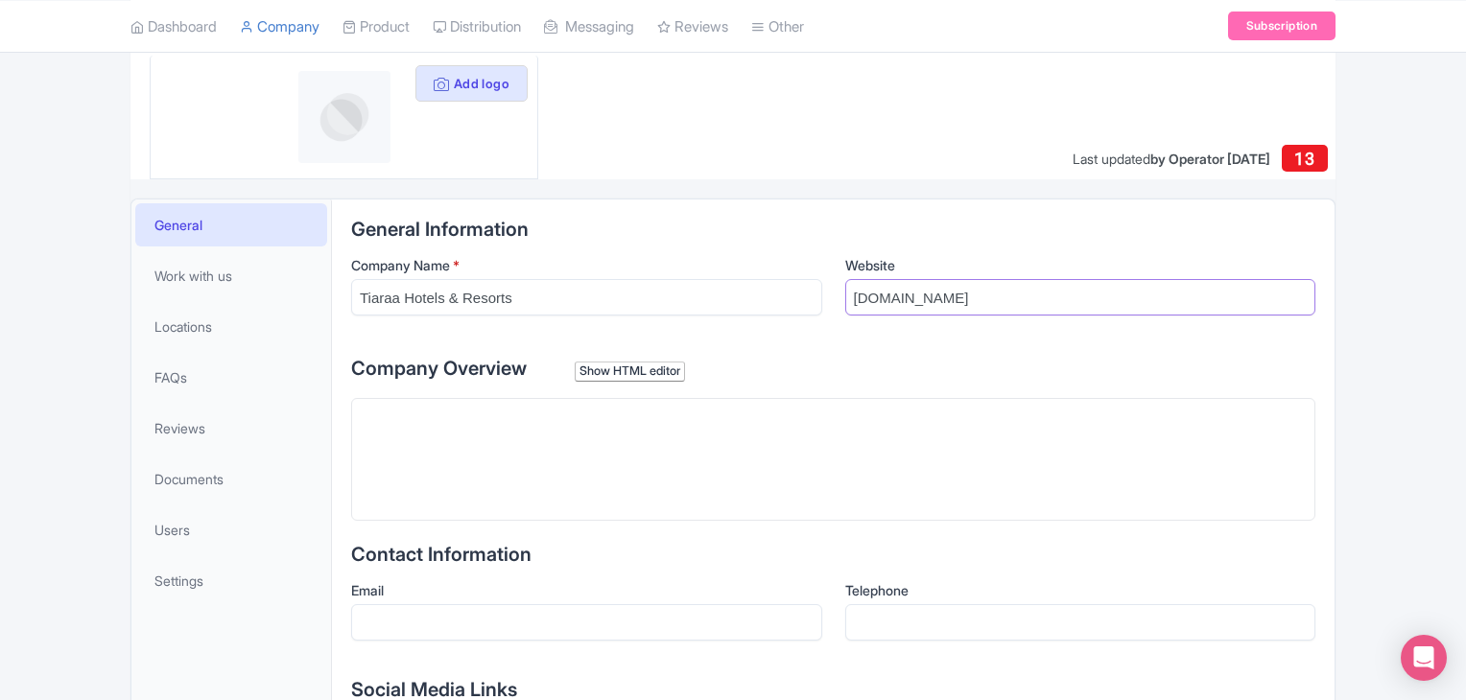
click at [955, 309] on input "[DOMAIN_NAME]" at bounding box center [1080, 297] width 471 height 36
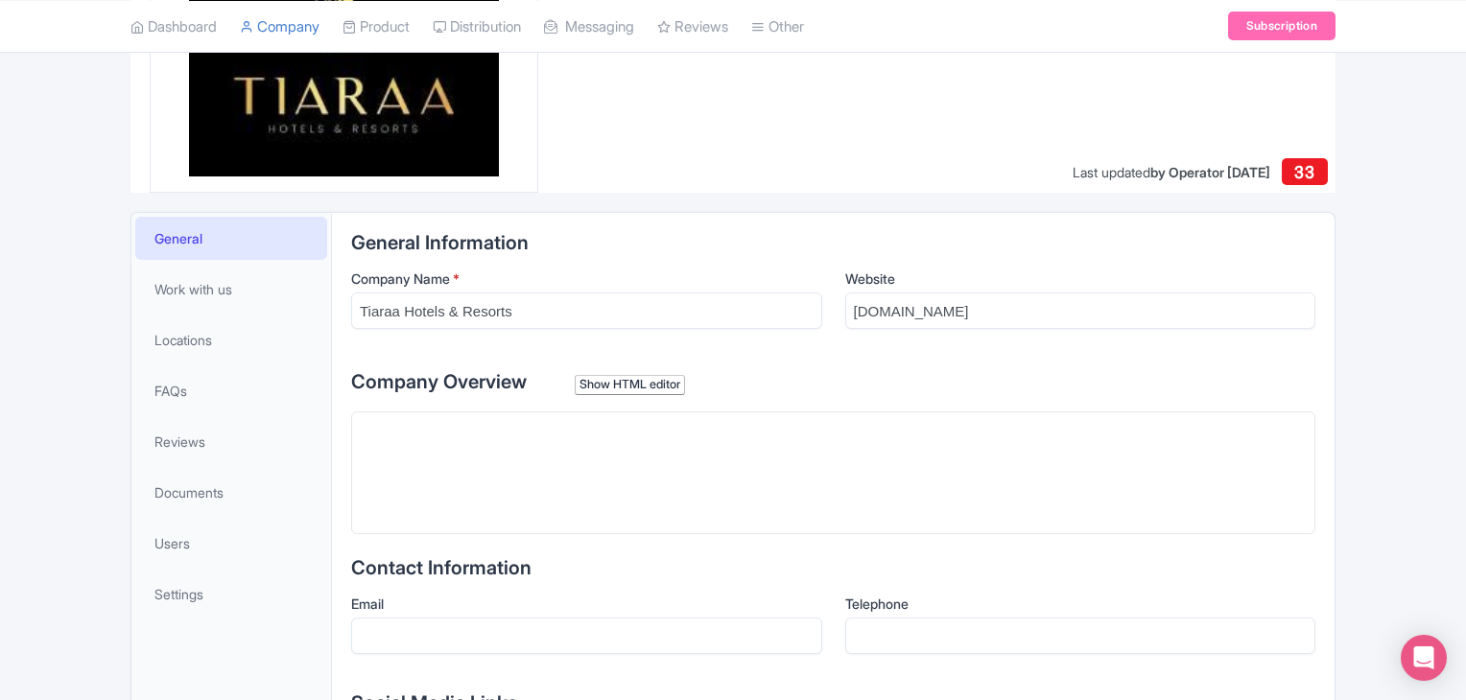
scroll to position [192, 0]
click at [887, 319] on input "[DOMAIN_NAME]" at bounding box center [1080, 309] width 471 height 36
paste input "https://www.tiaraahotels.com/"
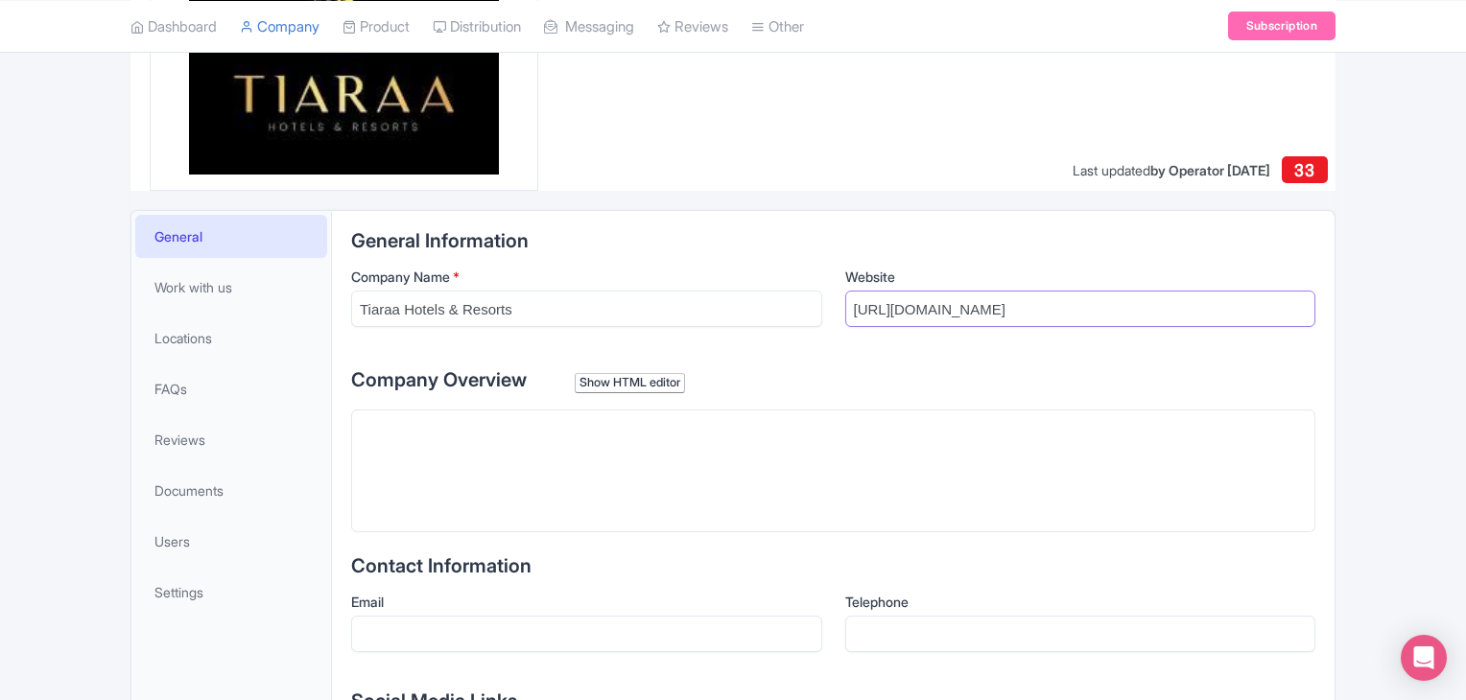
type input "https://www.tiaraahotels.com/"
click at [973, 249] on h2 "General Information" at bounding box center [833, 240] width 964 height 21
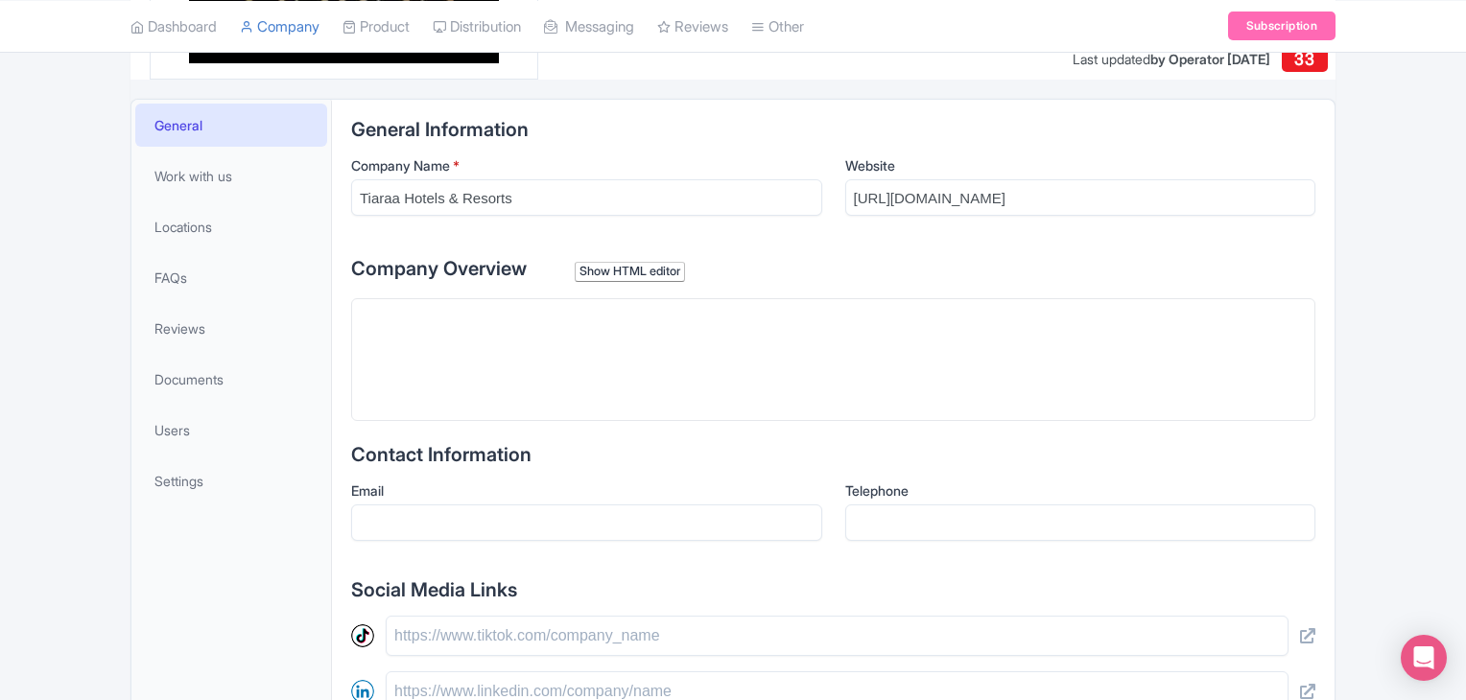
scroll to position [309, 0]
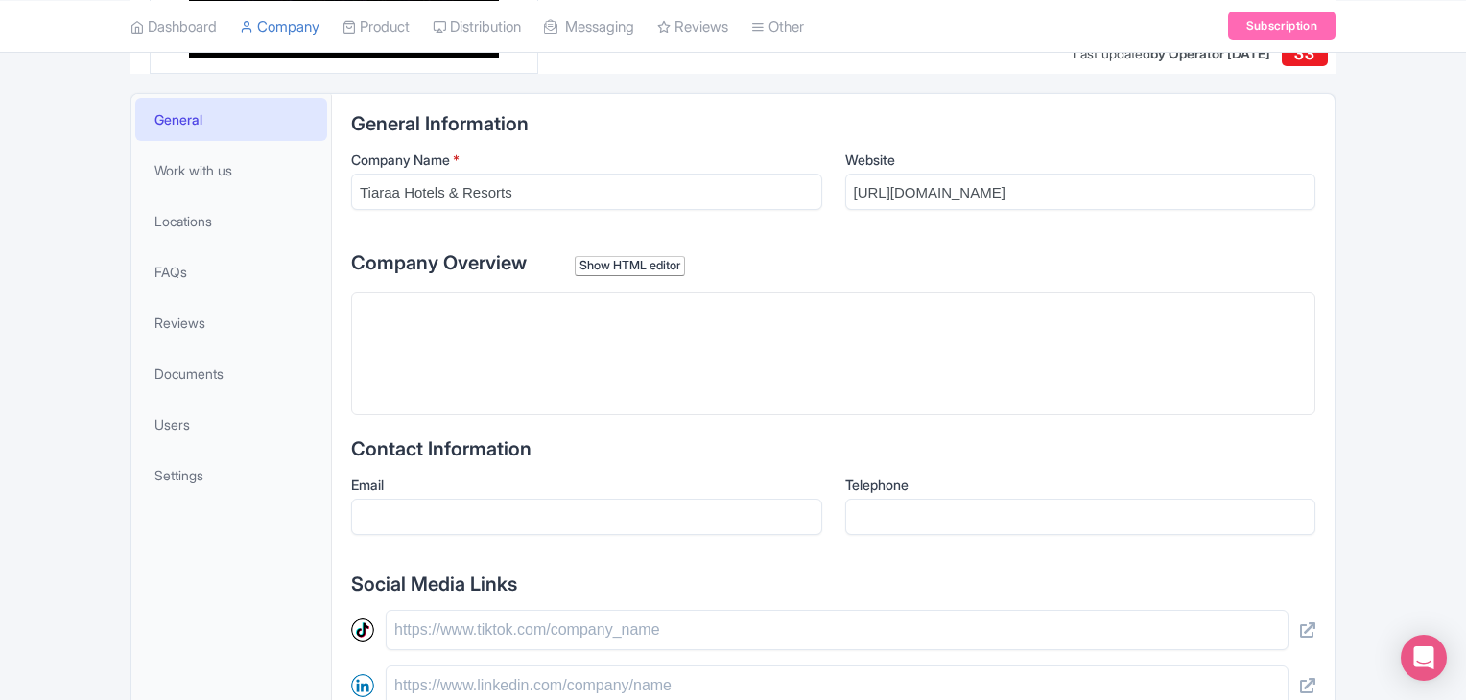
click at [625, 319] on trix-editor at bounding box center [833, 354] width 964 height 123
paste trix-editor "<div>Tiaraa Hotels &amp; Resorts offers bespoke luxury surrounded by nature’s b…"
type trix-editor "<div>Tiaraa Hotels &amp; Resorts offers bespoke luxury surrounded by nature’s b…"
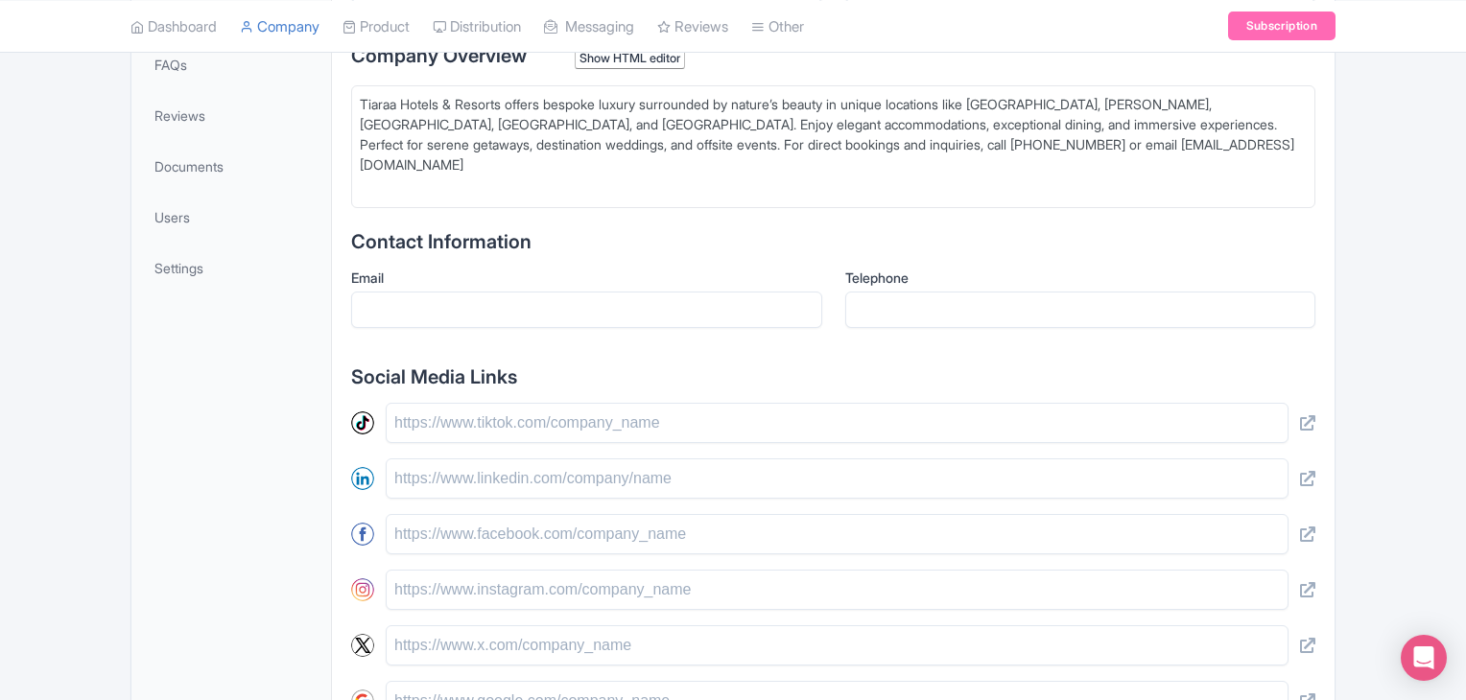
scroll to position [529, 0]
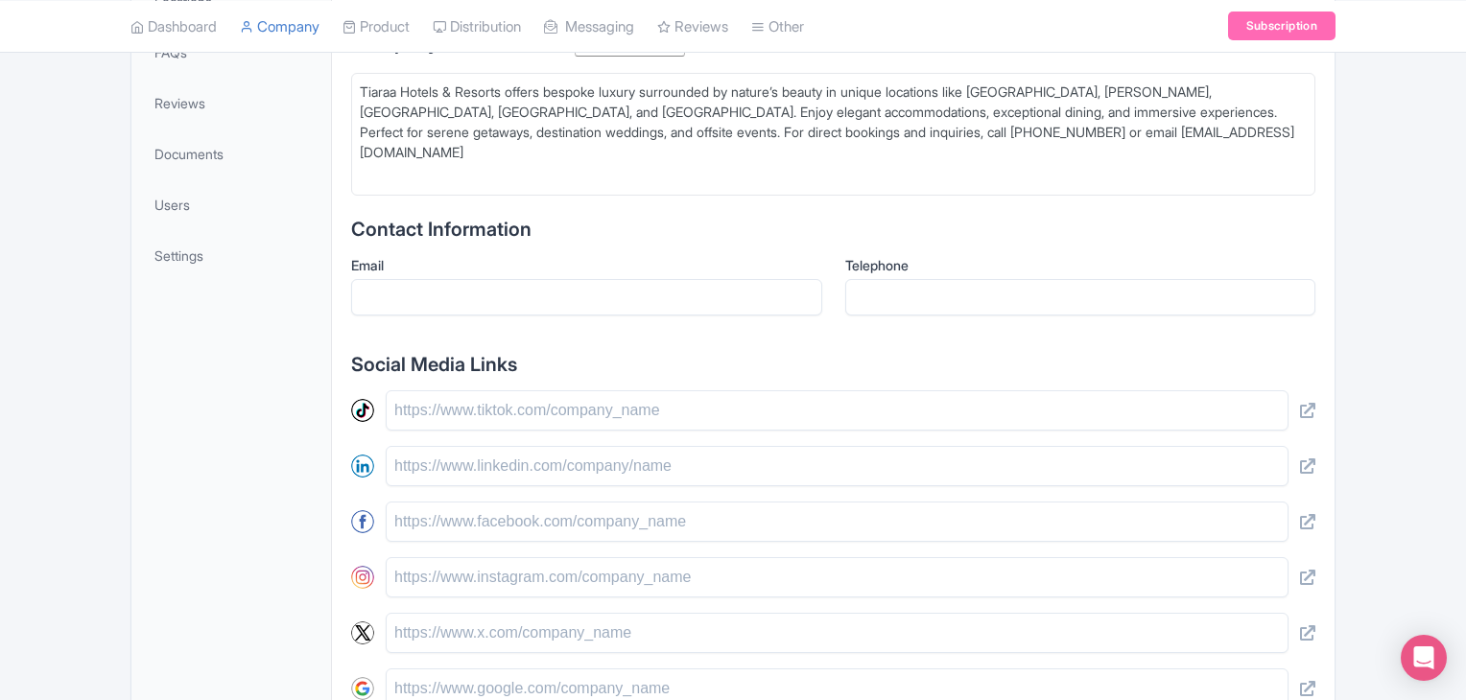
drag, startPoint x: 535, startPoint y: 327, endPoint x: 499, endPoint y: 306, distance: 42.1
click at [499, 306] on div "Email" at bounding box center [586, 293] width 471 height 76
paste input "[EMAIL_ADDRESS][DOMAIN_NAME]"
drag, startPoint x: 499, startPoint y: 306, endPoint x: 1012, endPoint y: 431, distance: 528.2
click at [1012, 431] on div "General Information Company Name * Tiaraa Hotels & Resorts Website https://www.…" at bounding box center [833, 376] width 964 height 965
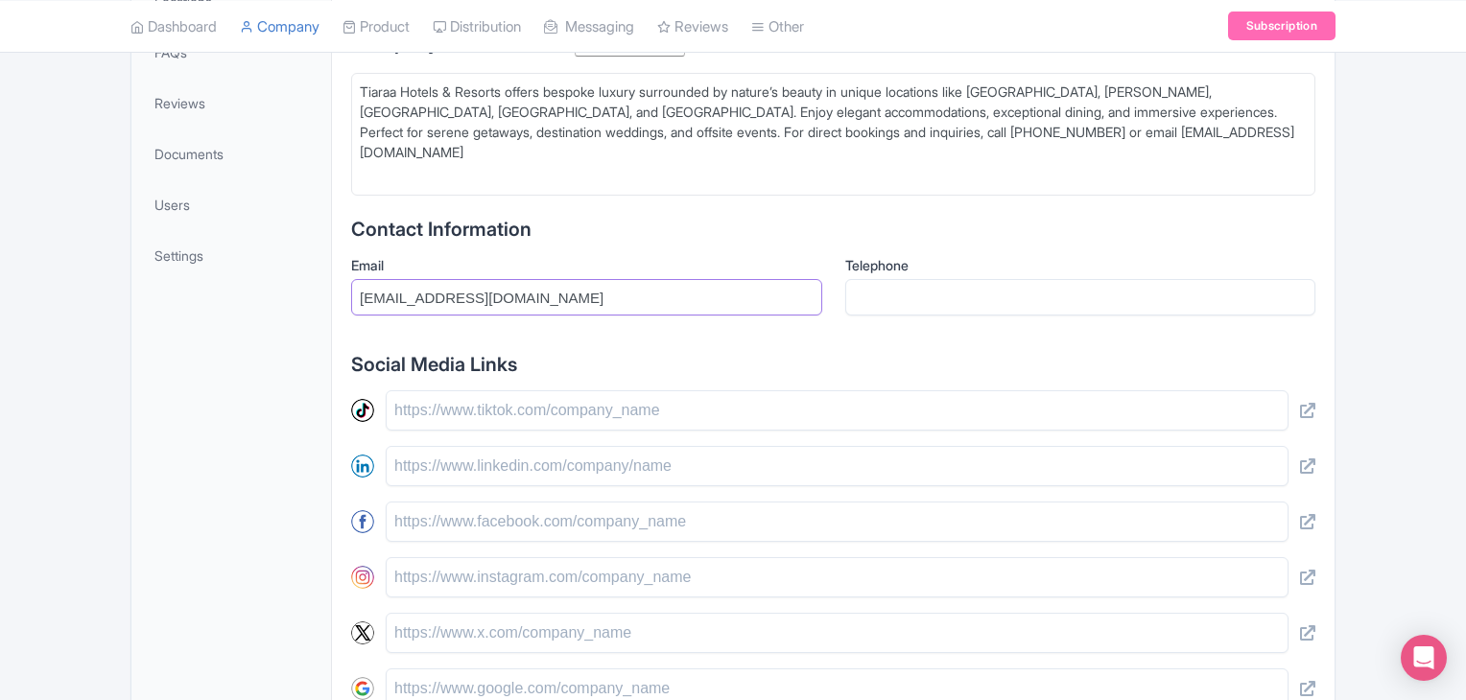
type input "[EMAIL_ADDRESS][DOMAIN_NAME]"
click at [486, 507] on input "text" at bounding box center [837, 522] width 903 height 40
paste input "https://www.facebook.com/tiaraahotelsandresorts"
click at [486, 507] on input "https://www.facebook.com/tiaraahotelsandresorts" at bounding box center [837, 522] width 903 height 40
type input "https://www.facebook.com/tiaraahotelsandresorts"
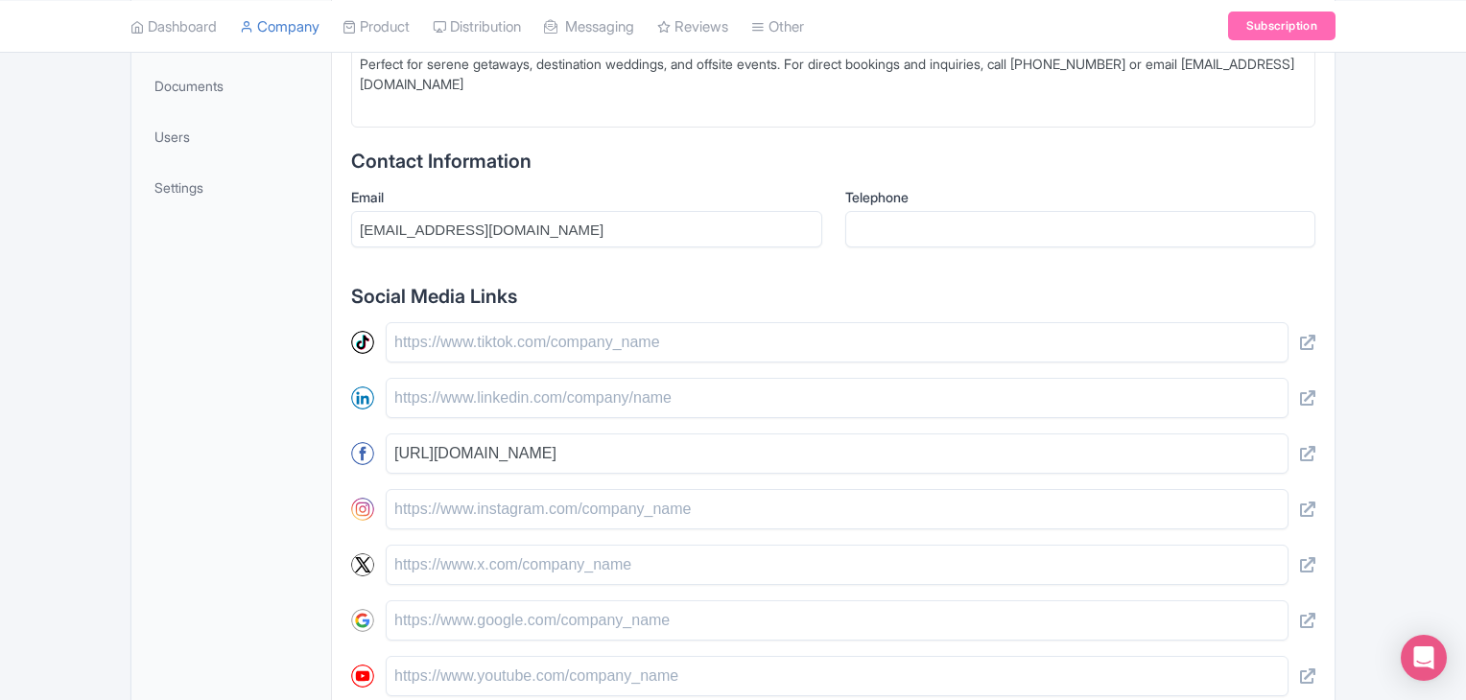
scroll to position [601, 0]
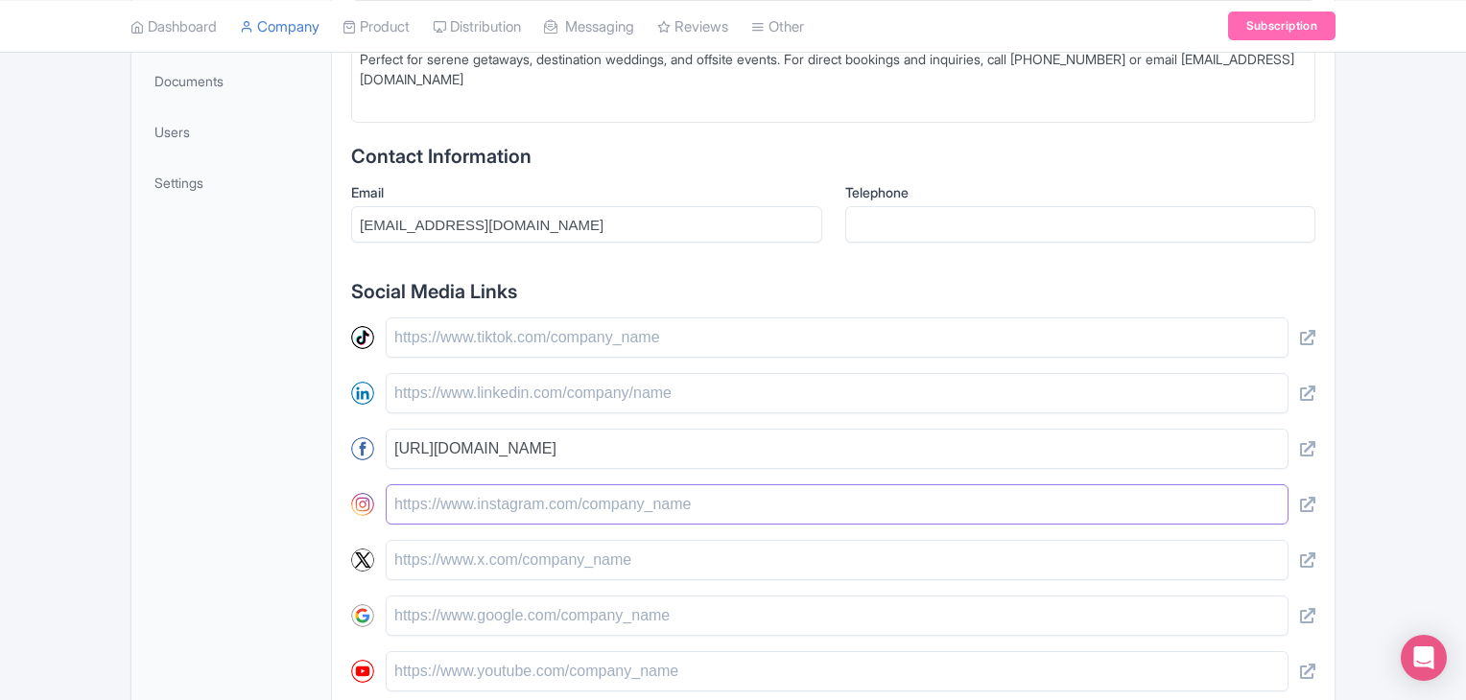
click at [601, 511] on input "text" at bounding box center [837, 504] width 903 height 40
paste input "https://www.instagram.com/tiaraahotelsandresorts/"
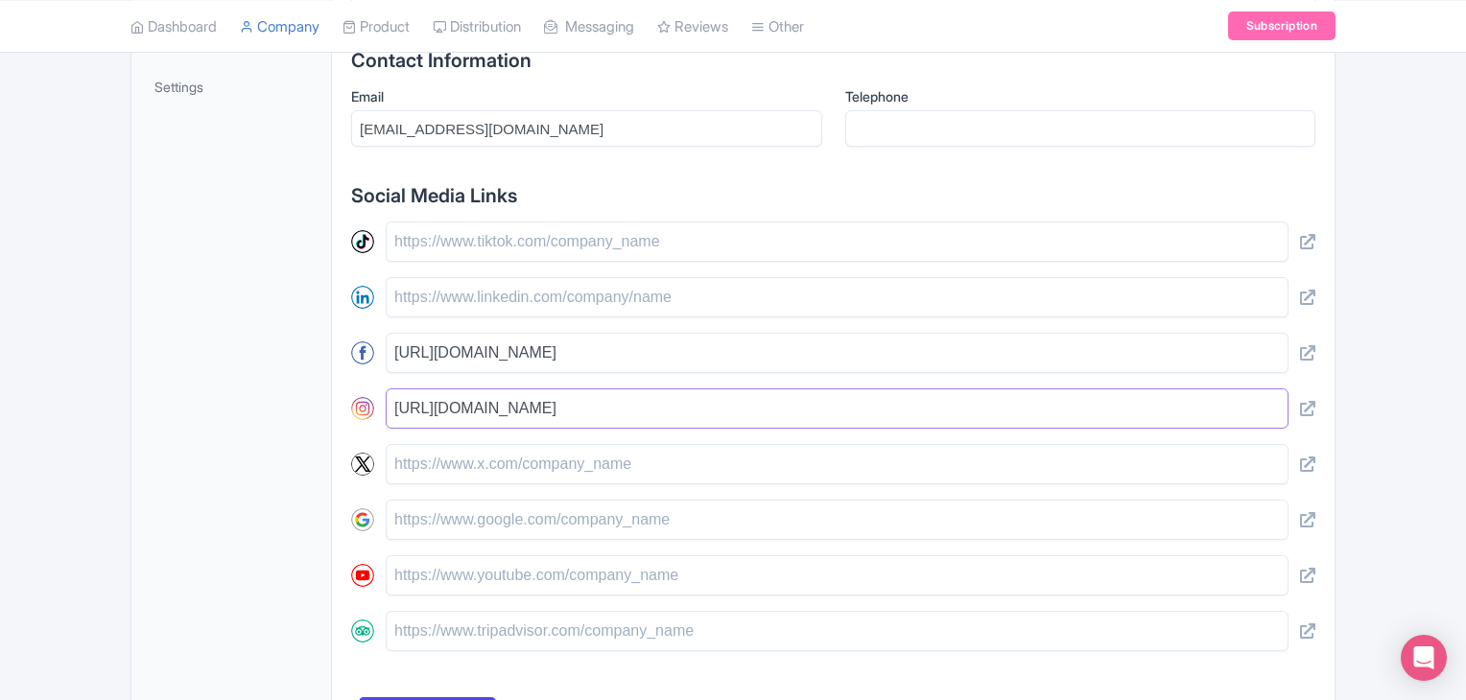
scroll to position [737, 0]
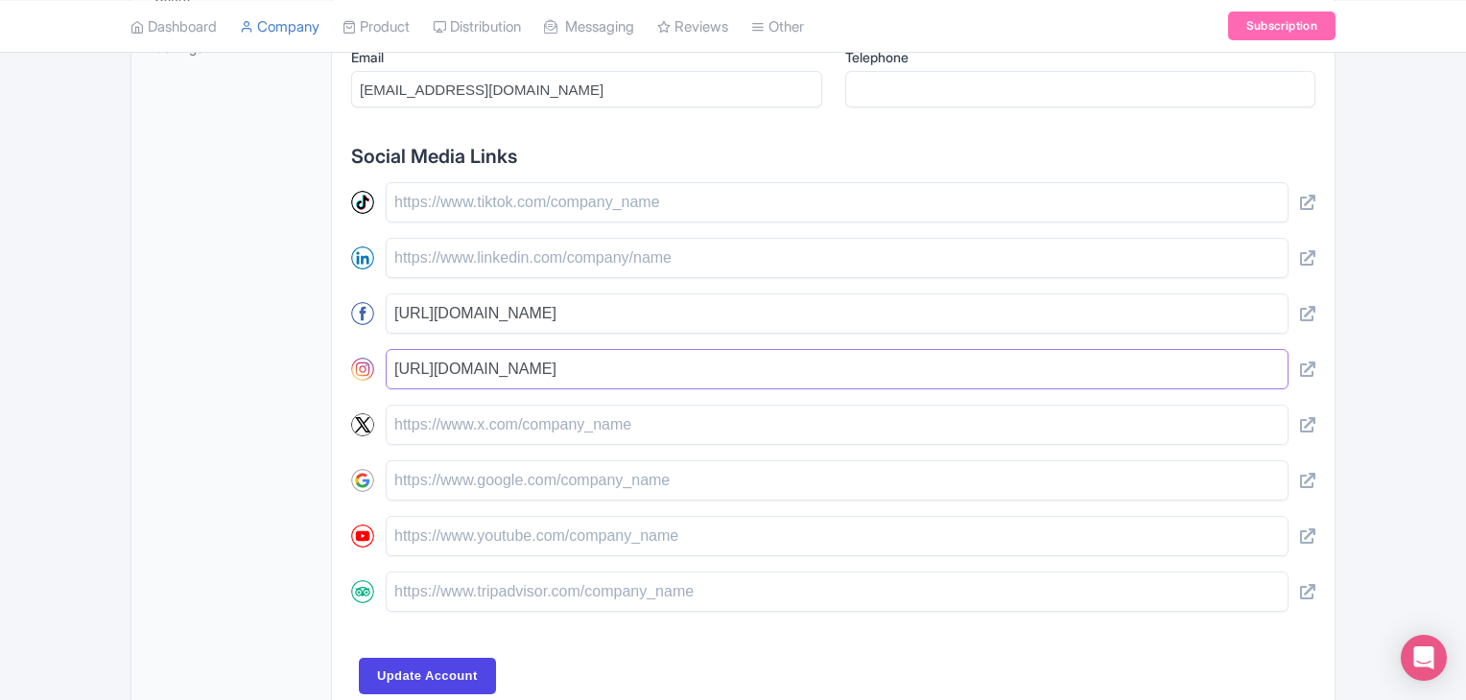
type input "https://www.instagram.com/tiaraahotelsandresorts/"
paste input "https://www.youtube.com/@tiaraahotelsresorts2229"
click at [558, 533] on input "https://www.youtube.com/@tiaraahotelsresorts2229" at bounding box center [837, 536] width 903 height 40
paste input "text"
type input "https://www.youtube.com/@tiaraahotelsresorts2229"
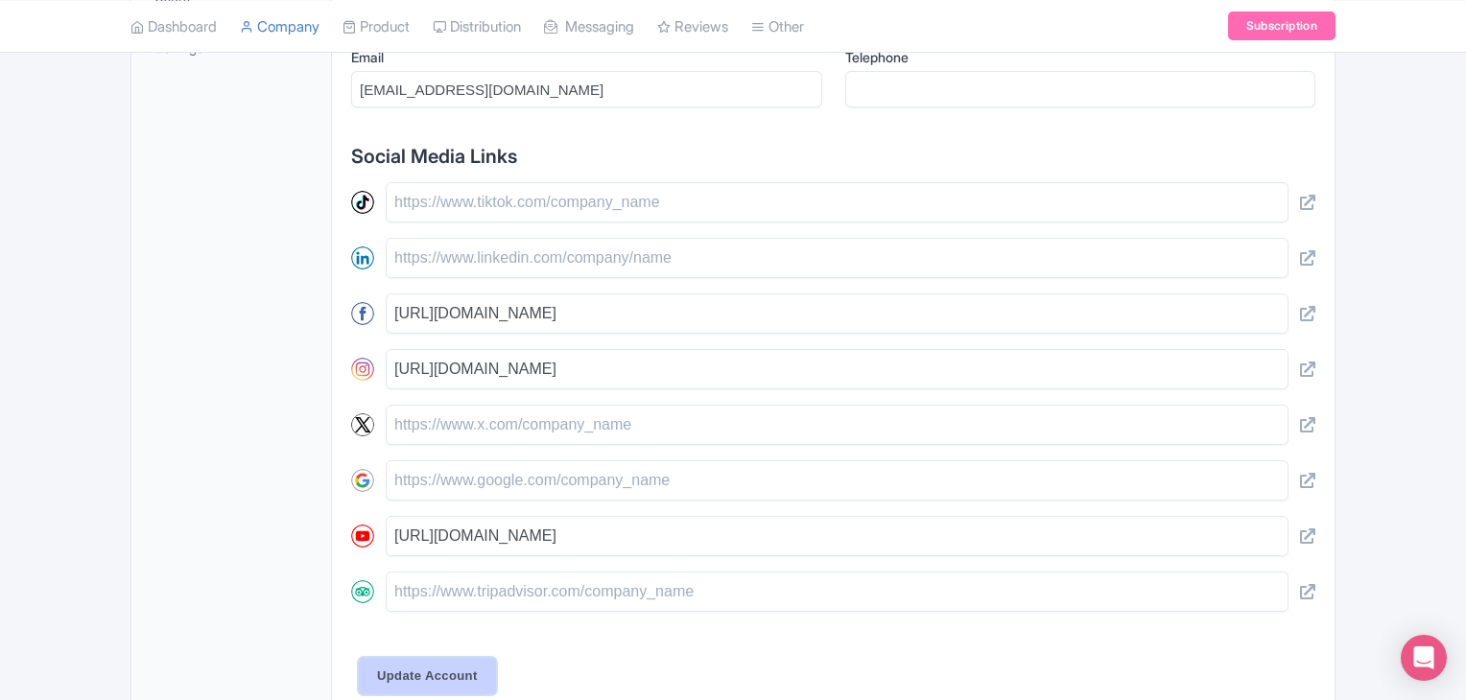
click at [448, 665] on input "Update Account" at bounding box center [427, 676] width 137 height 36
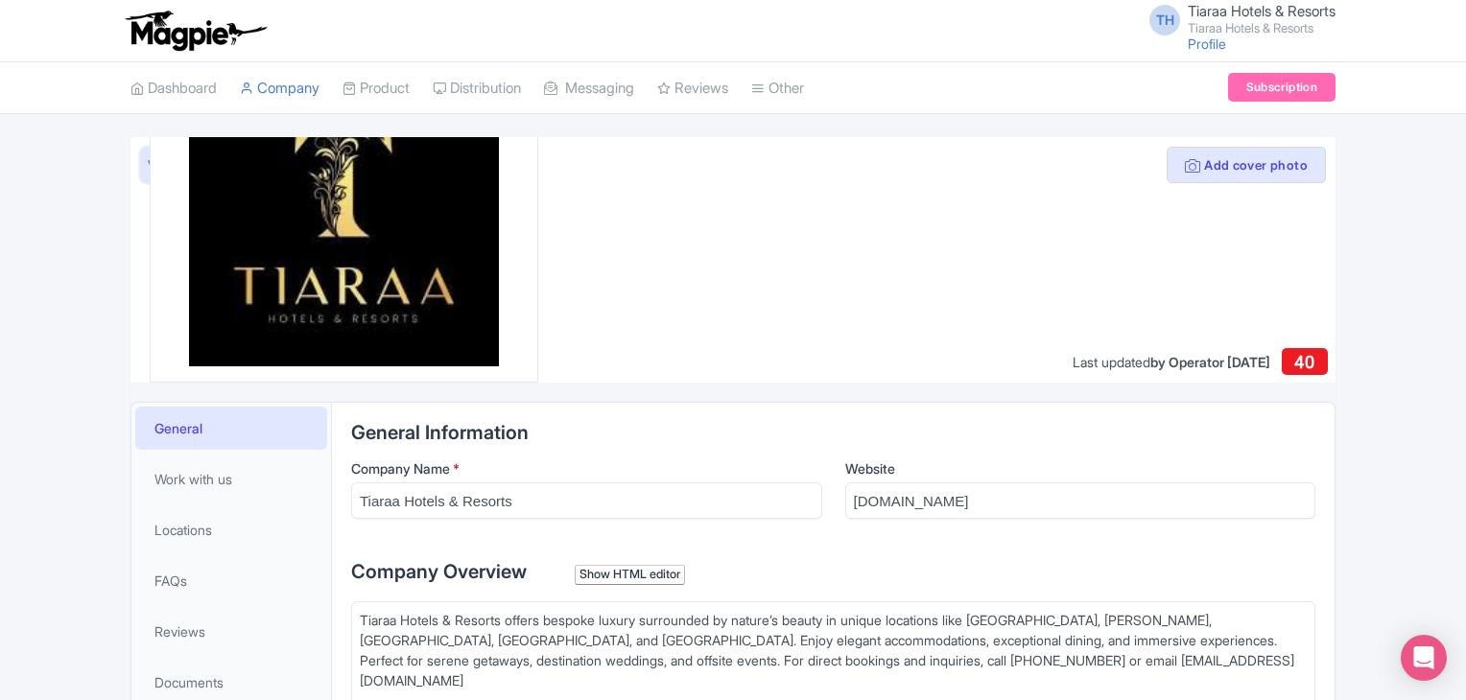
click at [147, 166] on link "View as visitor" at bounding box center [187, 165] width 95 height 36
